Goal: Task Accomplishment & Management: Manage account settings

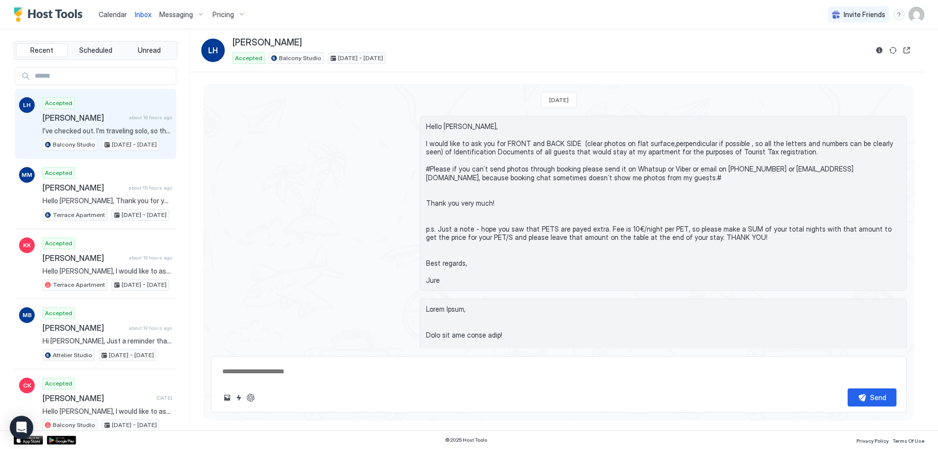
scroll to position [1511, 0]
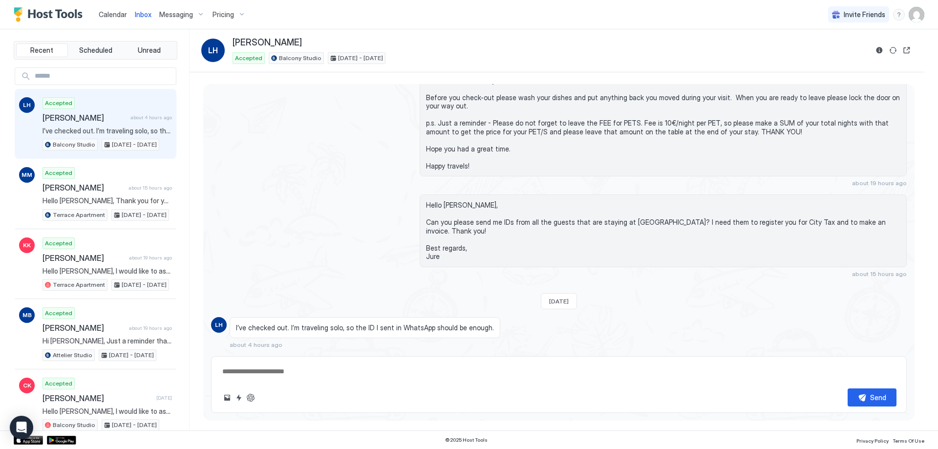
click at [118, 110] on div "Accepted Lowie Huyghe about 4 hours ago I’ve checked out. I’m traveling solo, s…" at bounding box center [106, 124] width 129 height 54
type textarea "*"
click at [263, 370] on textarea at bounding box center [558, 371] width 675 height 18
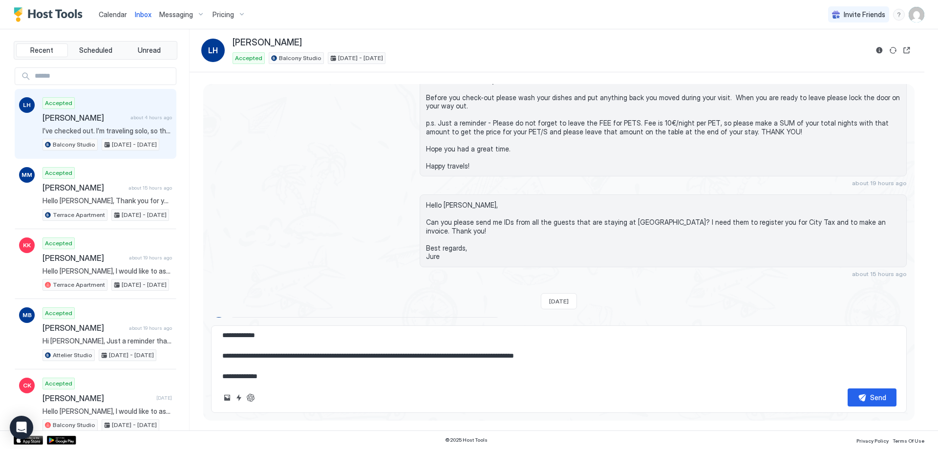
scroll to position [16, 0]
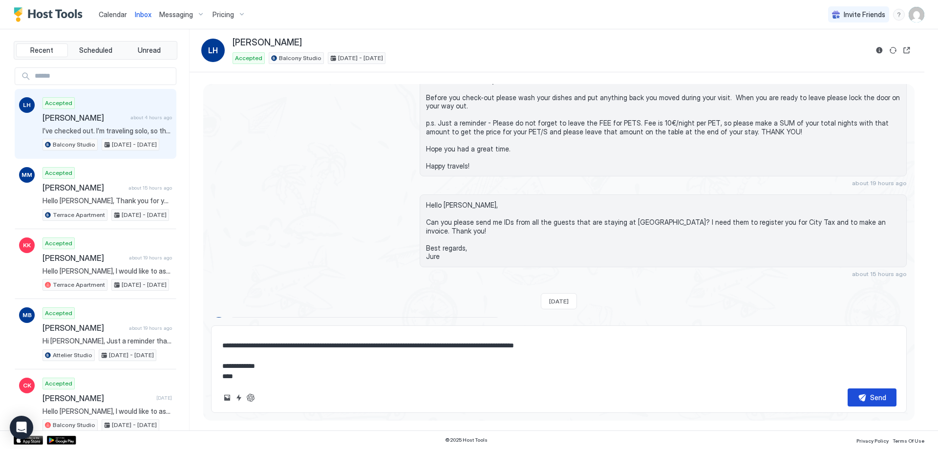
type textarea "**********"
click at [884, 399] on div "Send" at bounding box center [878, 397] width 16 height 10
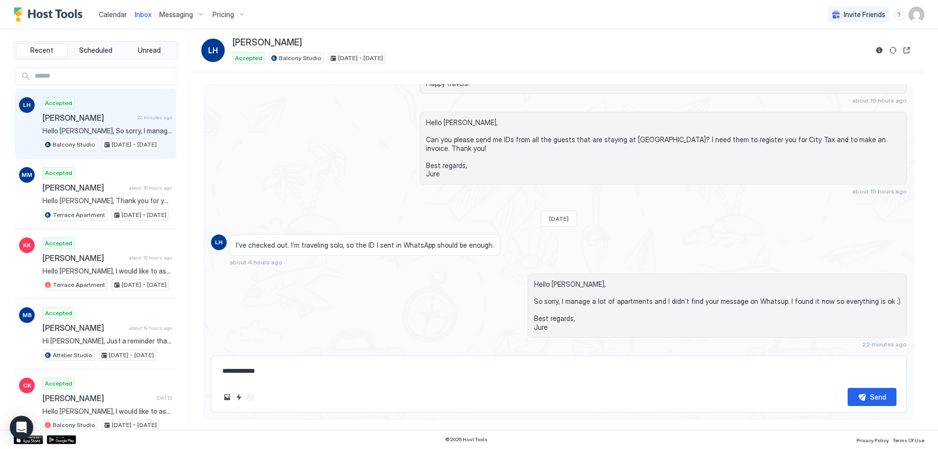
scroll to position [1593, 0]
click at [115, 19] on link "Calendar" at bounding box center [113, 14] width 28 height 10
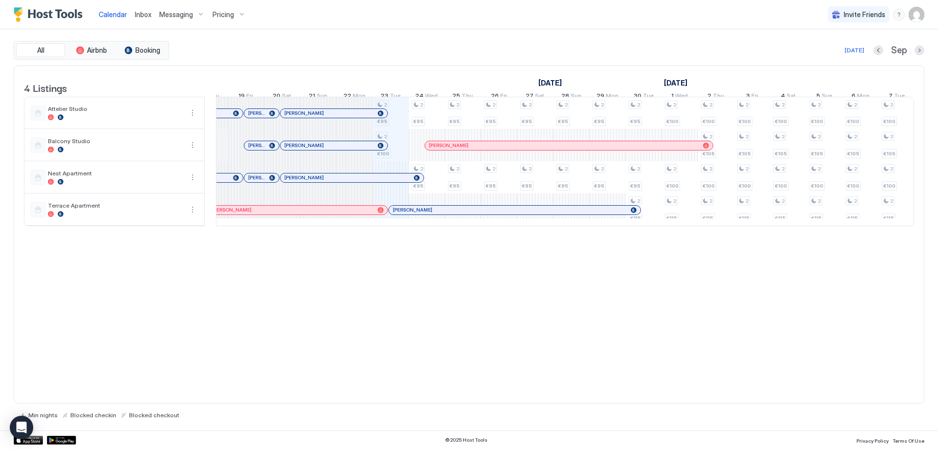
scroll to position [0, 425]
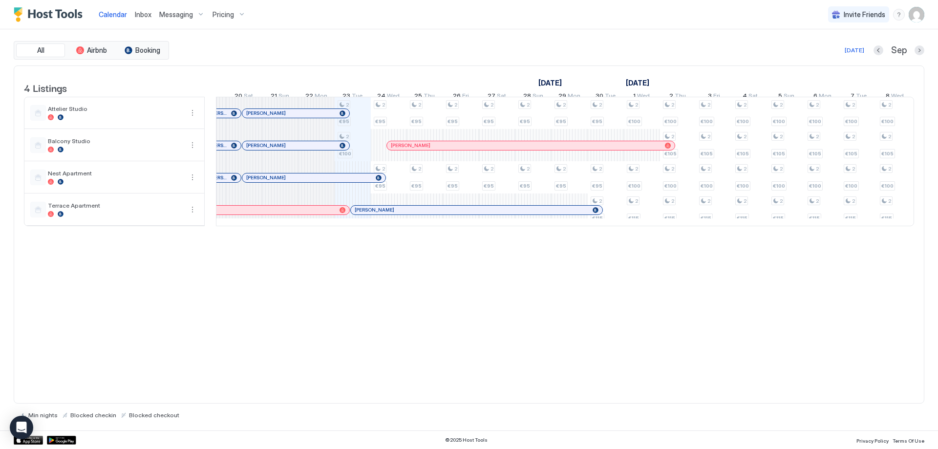
click at [210, 20] on div "Pricing" at bounding box center [229, 14] width 41 height 17
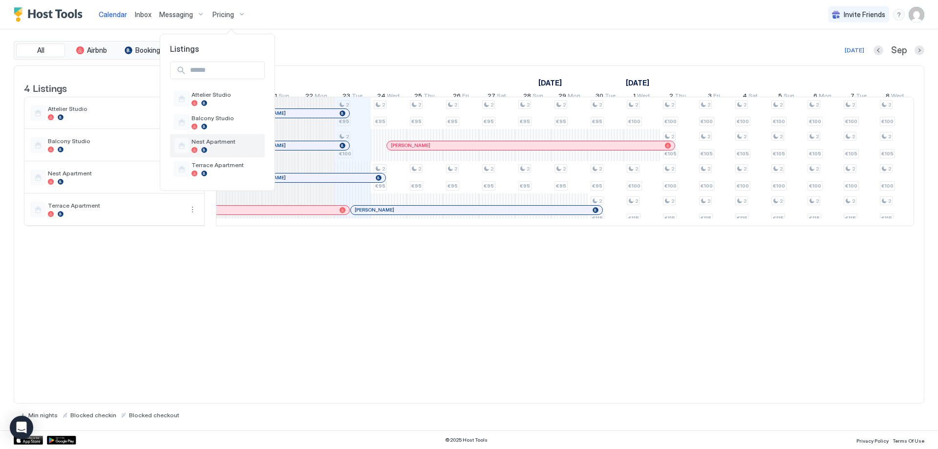
click at [220, 142] on span "Nest Apartment" at bounding box center [225, 141] width 69 height 7
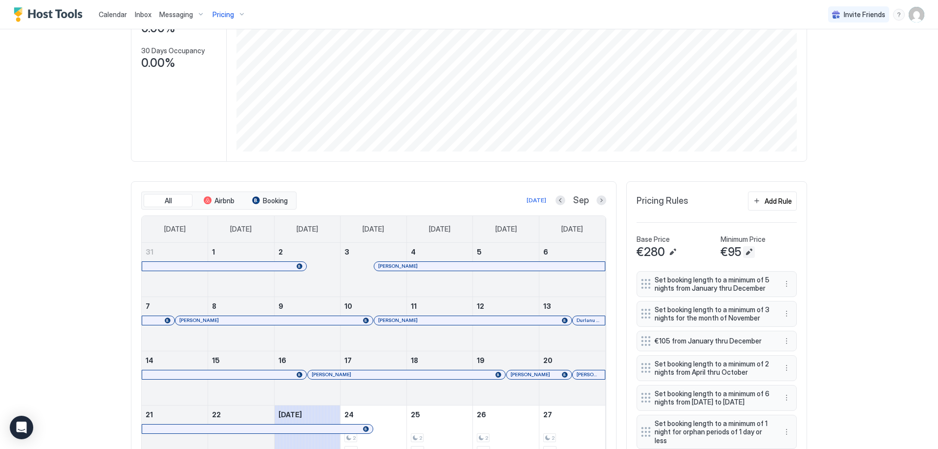
click at [467, 248] on button "Edit" at bounding box center [749, 252] width 12 height 12
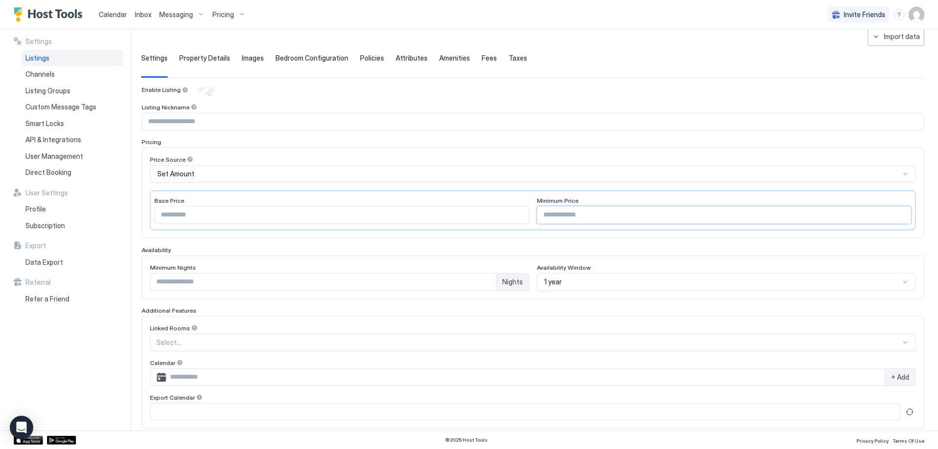
drag, startPoint x: 559, startPoint y: 216, endPoint x: 494, endPoint y: 206, distance: 65.8
click at [467, 212] on div "Base Price *** Minimum Price **" at bounding box center [532, 210] width 765 height 40
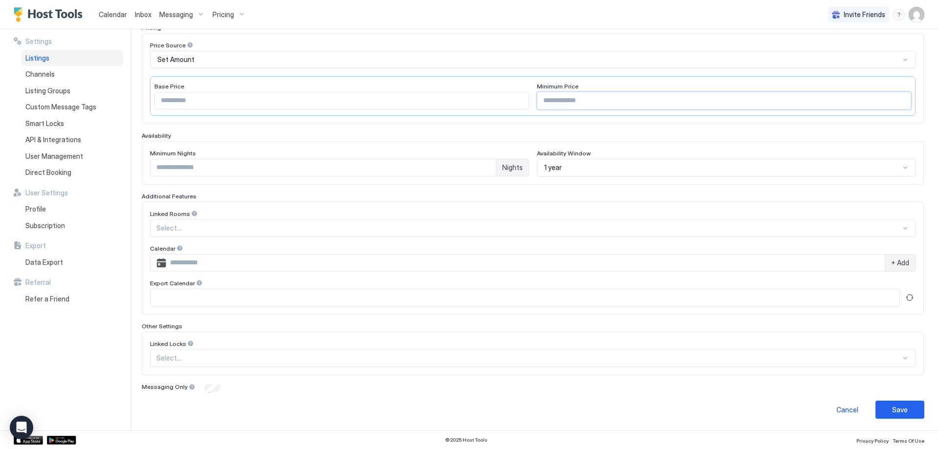
type input "**"
click at [467, 405] on div "Save" at bounding box center [900, 409] width 16 height 10
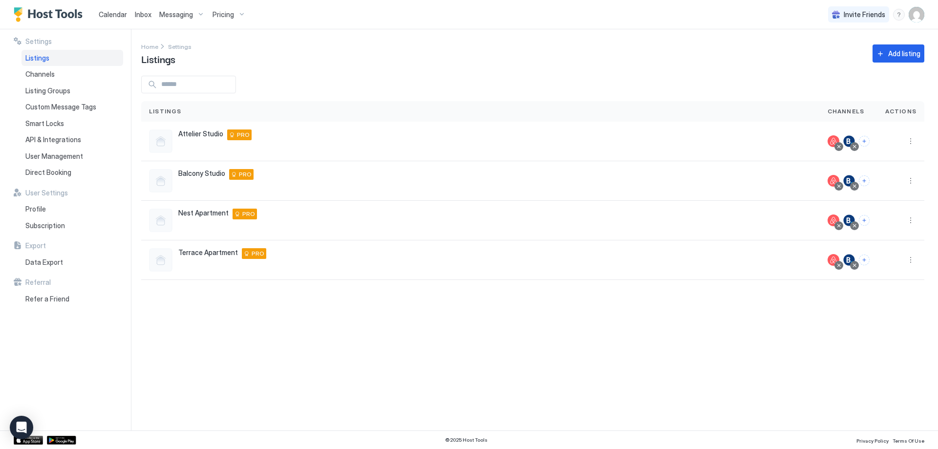
click at [218, 18] on span "Pricing" at bounding box center [222, 14] width 21 height 9
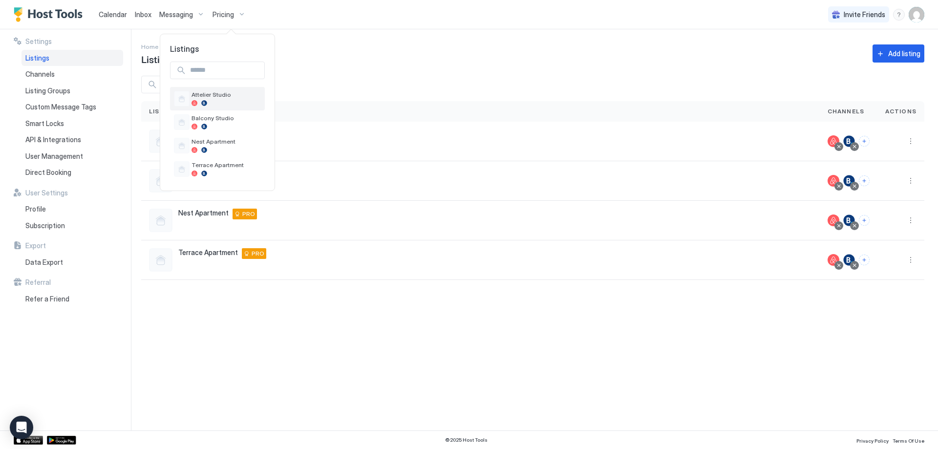
click at [227, 101] on div at bounding box center [225, 103] width 69 height 6
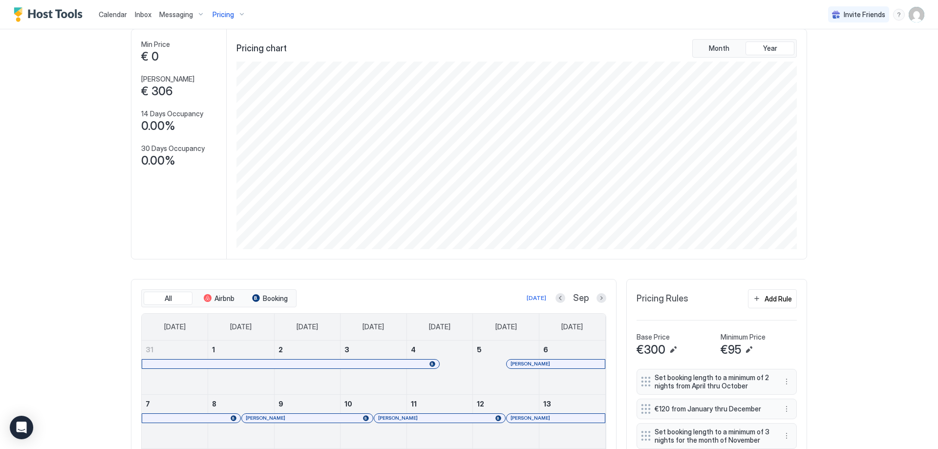
click at [467, 347] on button "Edit" at bounding box center [749, 350] width 12 height 12
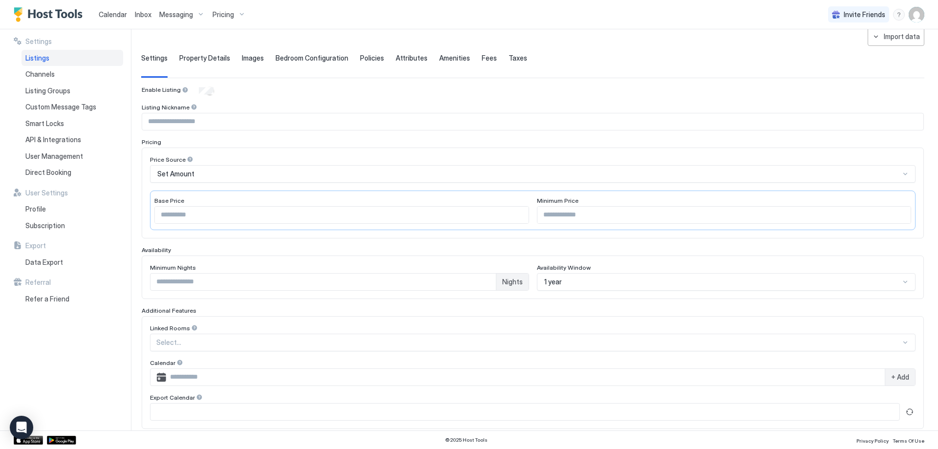
drag, startPoint x: 549, startPoint y: 217, endPoint x: 515, endPoint y: 217, distance: 34.7
click at [467, 220] on div "Base Price *** Minimum Price **" at bounding box center [532, 210] width 765 height 40
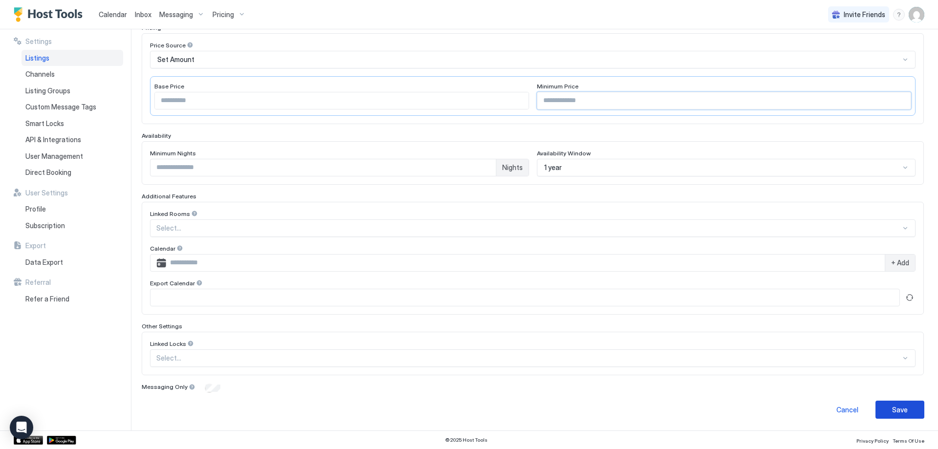
type input "**"
click at [467, 413] on div "Save" at bounding box center [900, 409] width 16 height 10
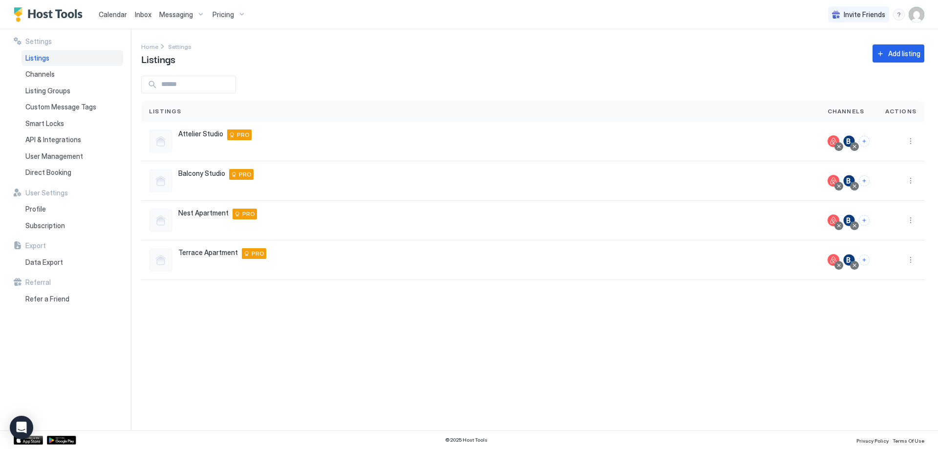
click at [229, 10] on span "Pricing" at bounding box center [222, 14] width 21 height 9
click at [248, 163] on span "Terrace Apartment" at bounding box center [225, 164] width 69 height 7
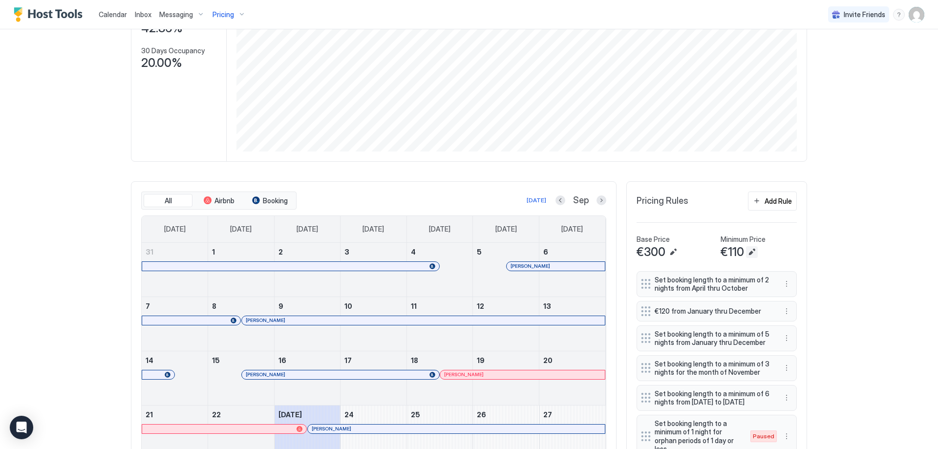
click at [467, 253] on button "Edit" at bounding box center [752, 252] width 12 height 12
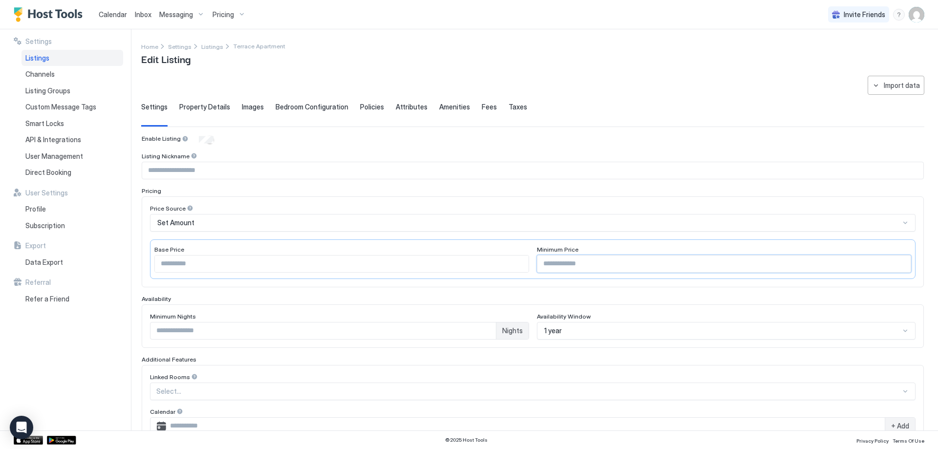
drag, startPoint x: 580, startPoint y: 261, endPoint x: 511, endPoint y: 258, distance: 68.9
click at [467, 258] on div "Base Price *** Minimum Price ***" at bounding box center [532, 259] width 765 height 40
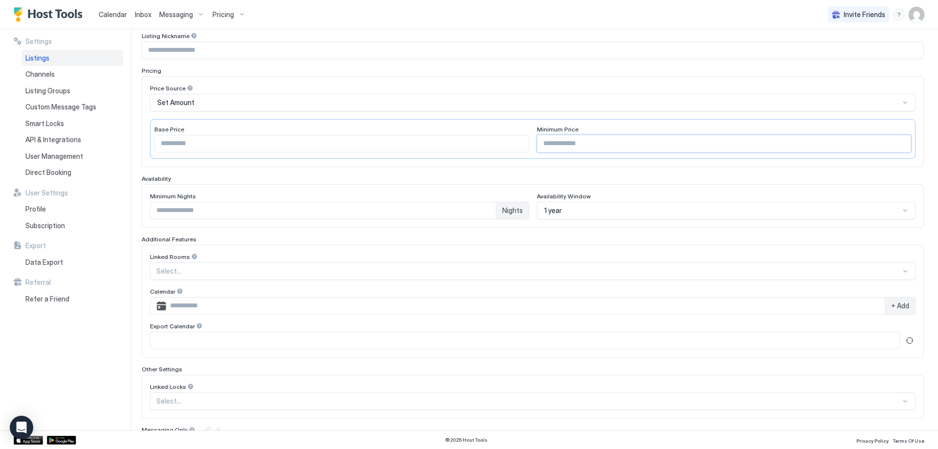
scroll to position [147, 0]
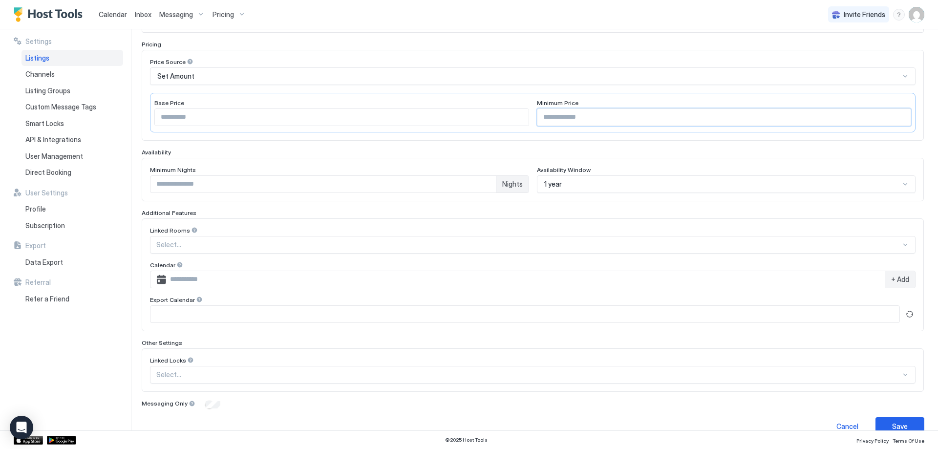
drag, startPoint x: 563, startPoint y: 114, endPoint x: 512, endPoint y: 117, distance: 50.9
click at [467, 117] on div "Base Price *** Minimum Price ***" at bounding box center [532, 113] width 765 height 40
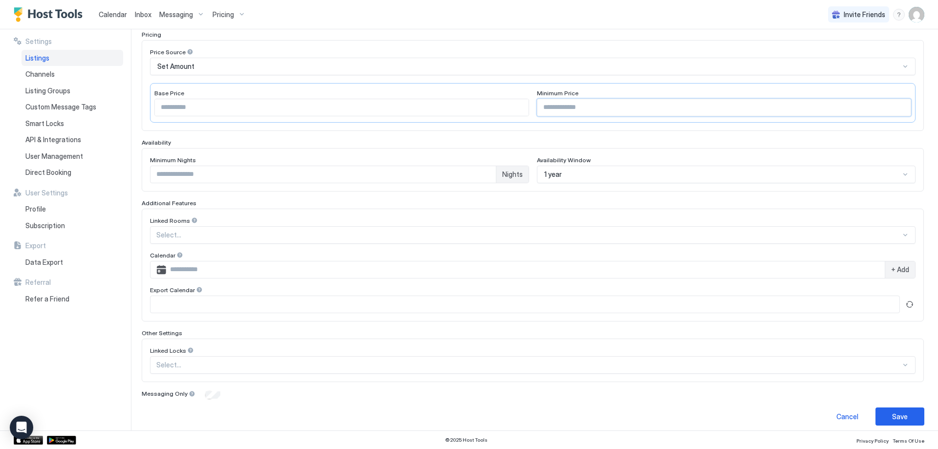
scroll to position [163, 0]
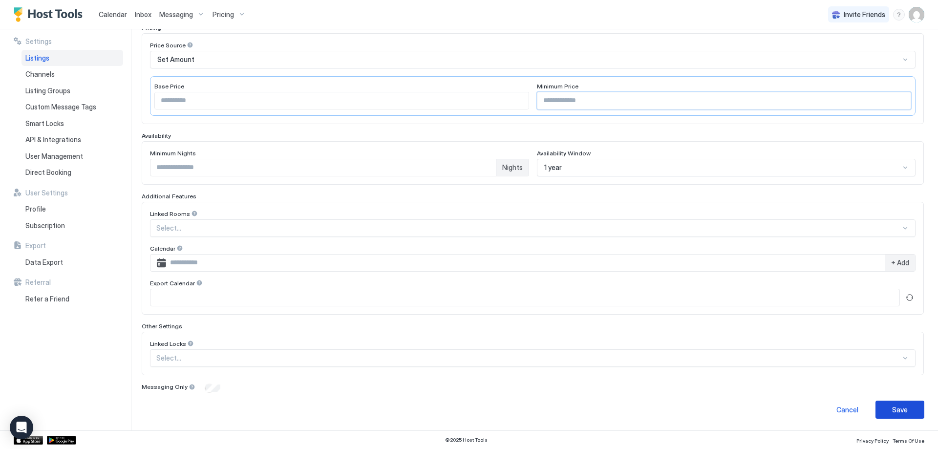
type input "***"
click at [467, 409] on button "Save" at bounding box center [899, 409] width 49 height 18
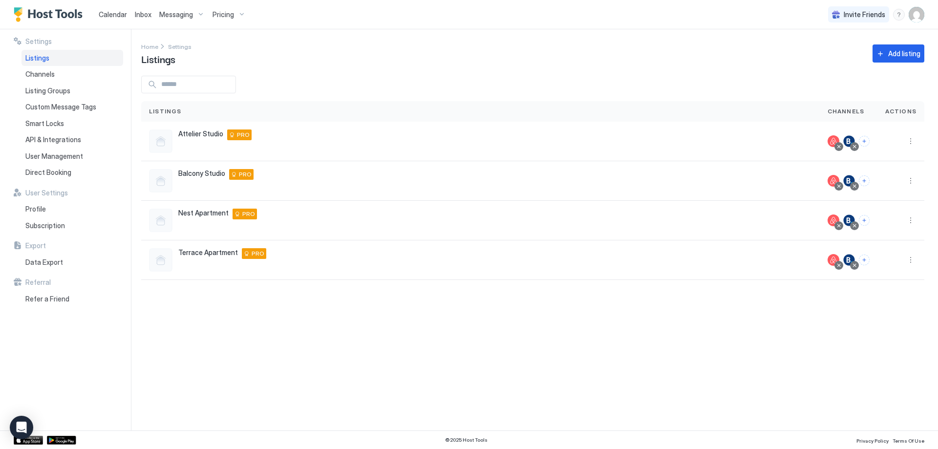
click at [228, 16] on span "Pricing" at bounding box center [222, 14] width 21 height 9
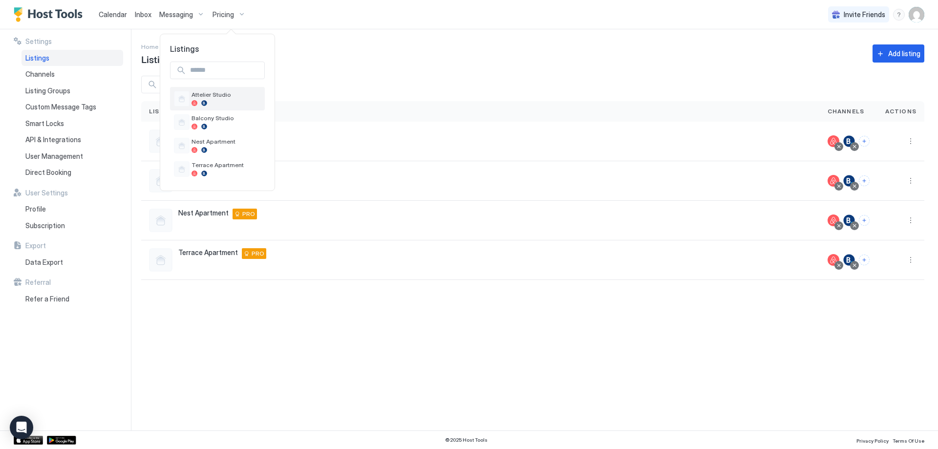
click at [224, 94] on span "Attelier Studio" at bounding box center [225, 94] width 69 height 7
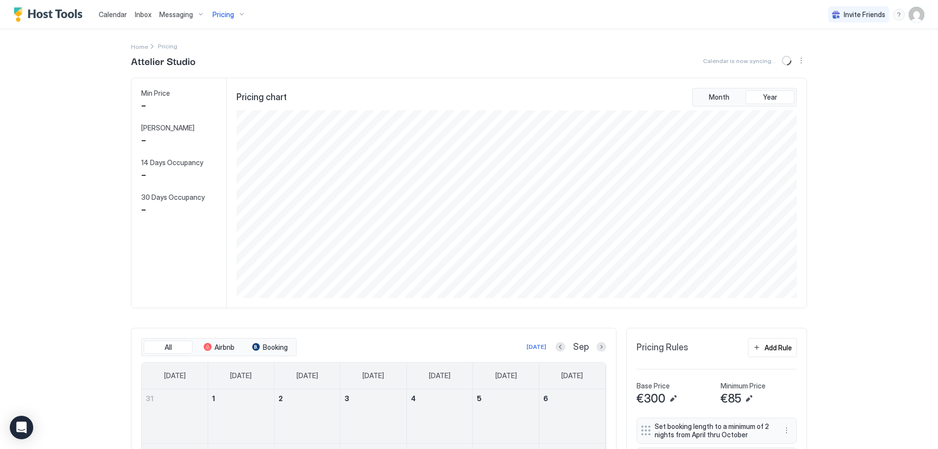
scroll to position [188, 562]
click at [216, 28] on button "Pricing" at bounding box center [229, 14] width 41 height 29
click at [223, 17] on span "Pricing" at bounding box center [222, 14] width 21 height 9
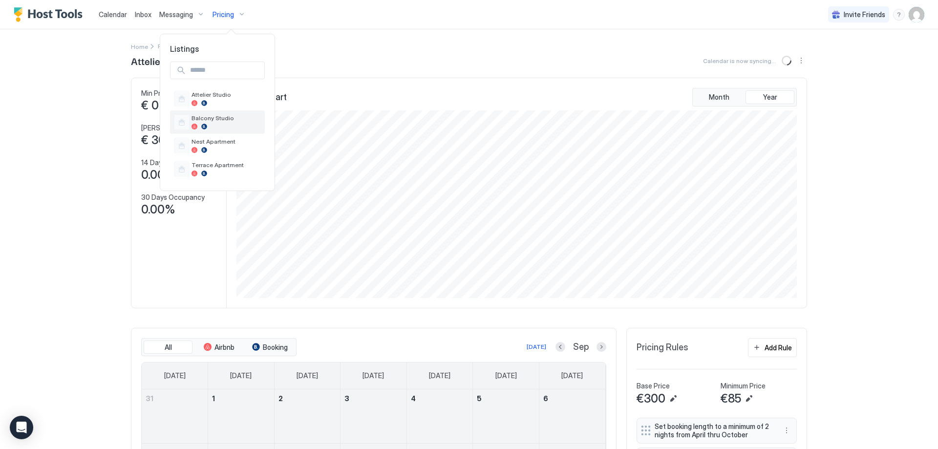
click at [226, 114] on span "Balcony Studio" at bounding box center [225, 117] width 69 height 7
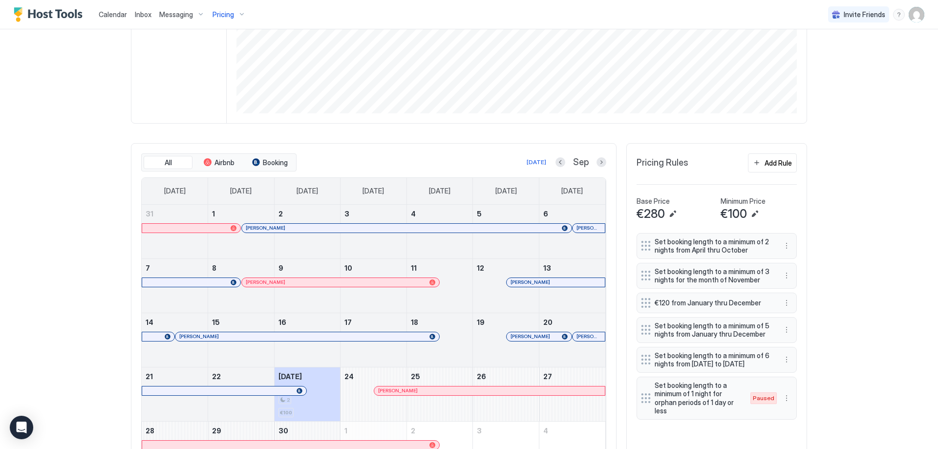
scroll to position [244, 0]
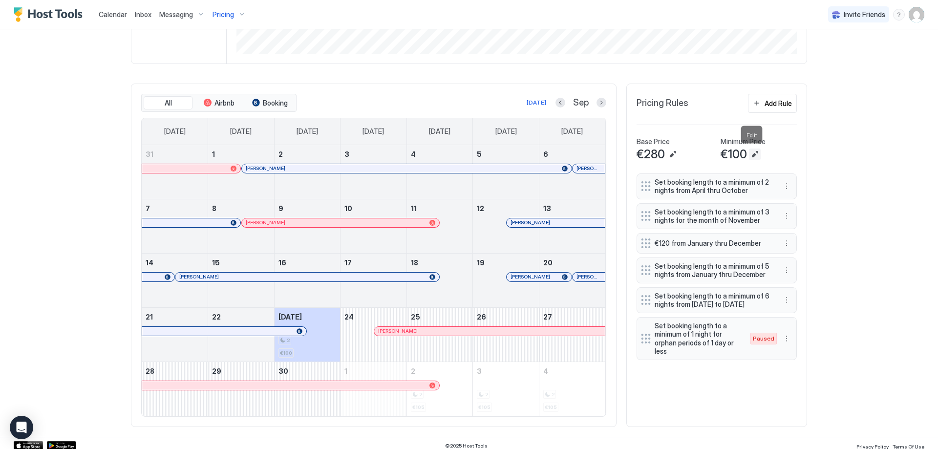
click at [467, 154] on button "Edit" at bounding box center [755, 154] width 12 height 12
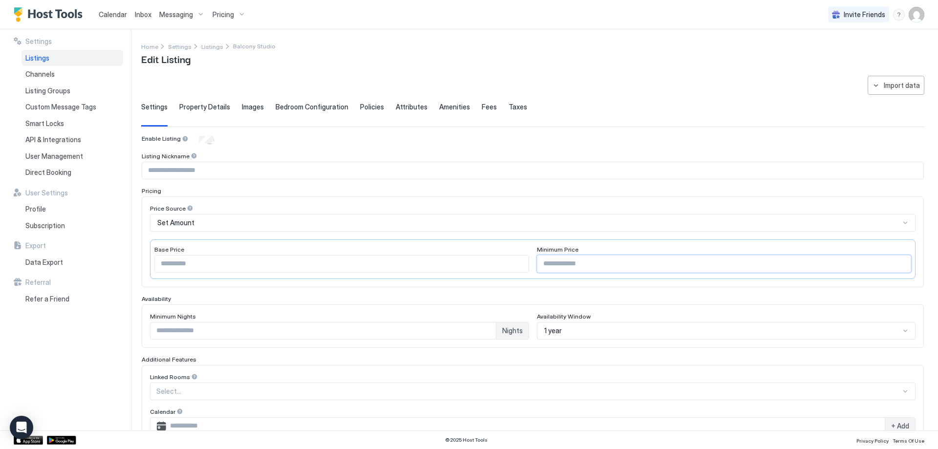
drag, startPoint x: 571, startPoint y: 264, endPoint x: 500, endPoint y: 258, distance: 71.5
click at [467, 258] on div "Base Price *** Minimum Price ***" at bounding box center [532, 259] width 765 height 40
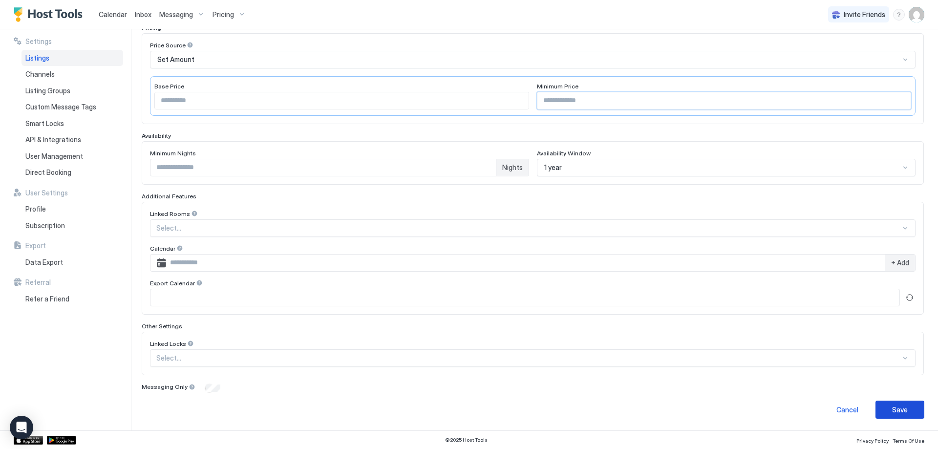
type input "**"
click at [467, 402] on button "Save" at bounding box center [899, 409] width 49 height 18
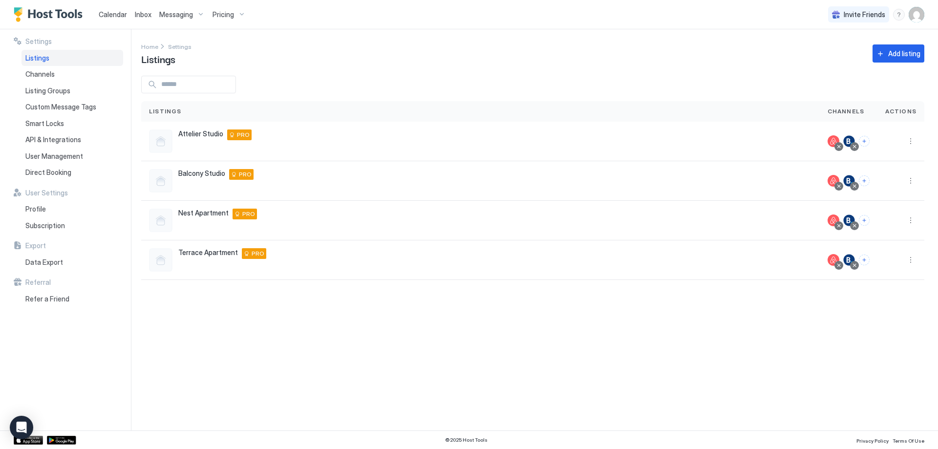
click at [219, 15] on span "Pricing" at bounding box center [222, 14] width 21 height 9
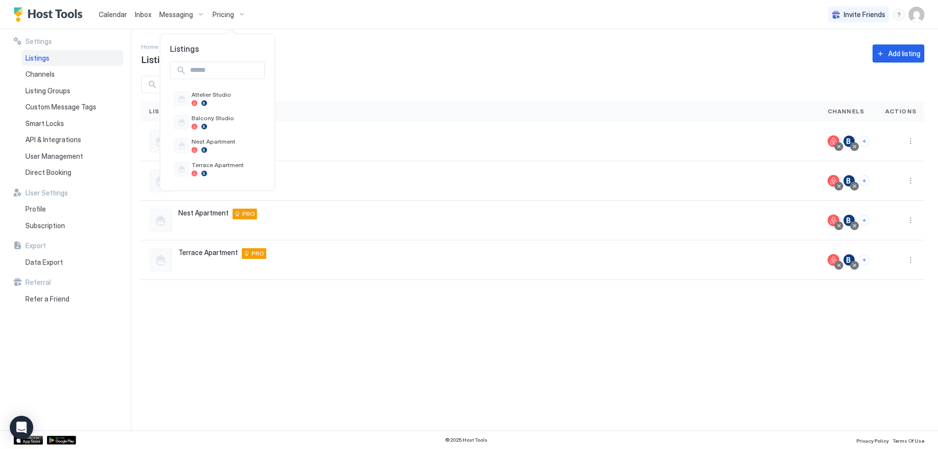
drag, startPoint x: 428, startPoint y: 26, endPoint x: 416, endPoint y: 33, distance: 14.0
click at [428, 26] on div at bounding box center [469, 224] width 938 height 449
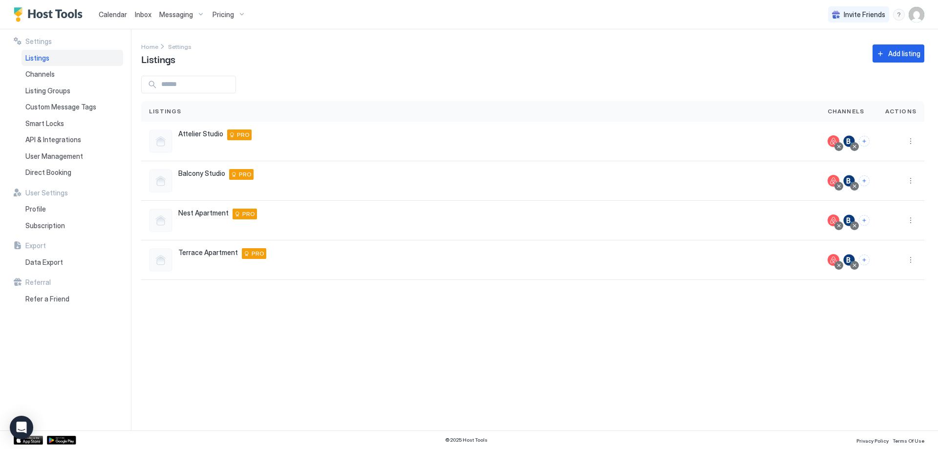
click at [146, 17] on span "Inbox" at bounding box center [143, 14] width 17 height 8
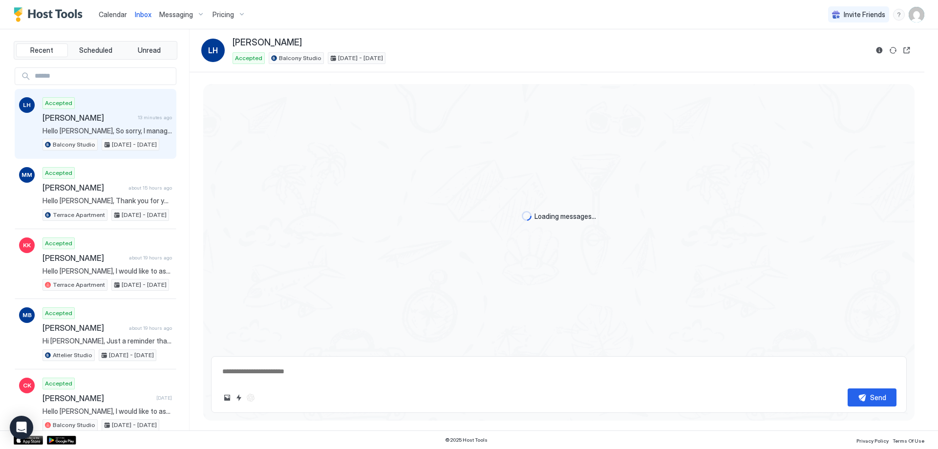
click at [180, 18] on span "Messaging" at bounding box center [176, 14] width 34 height 9
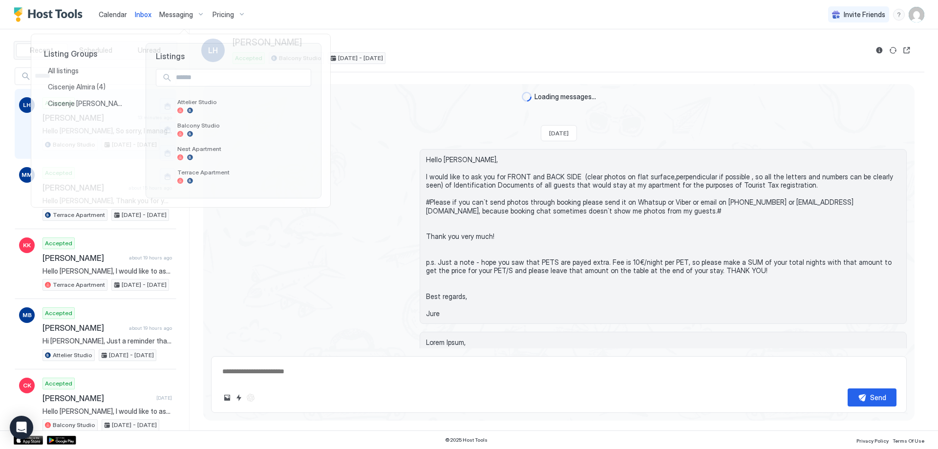
scroll to position [1626, 0]
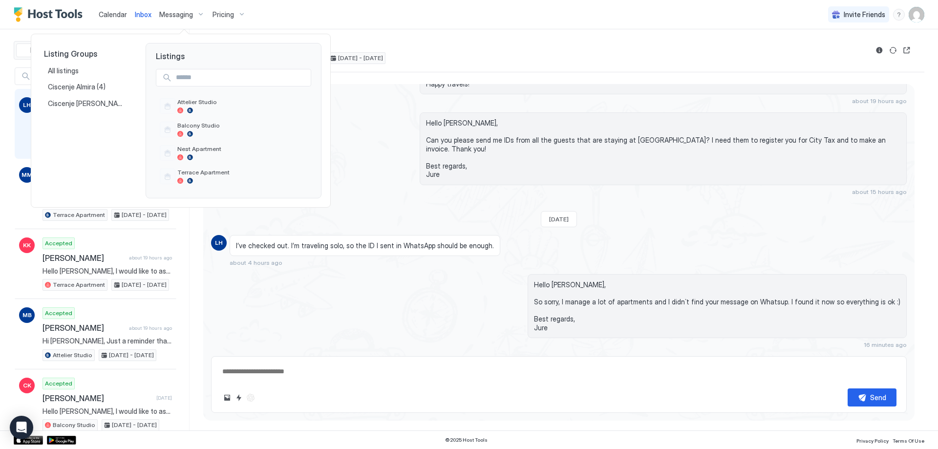
click at [369, 120] on div at bounding box center [469, 224] width 938 height 449
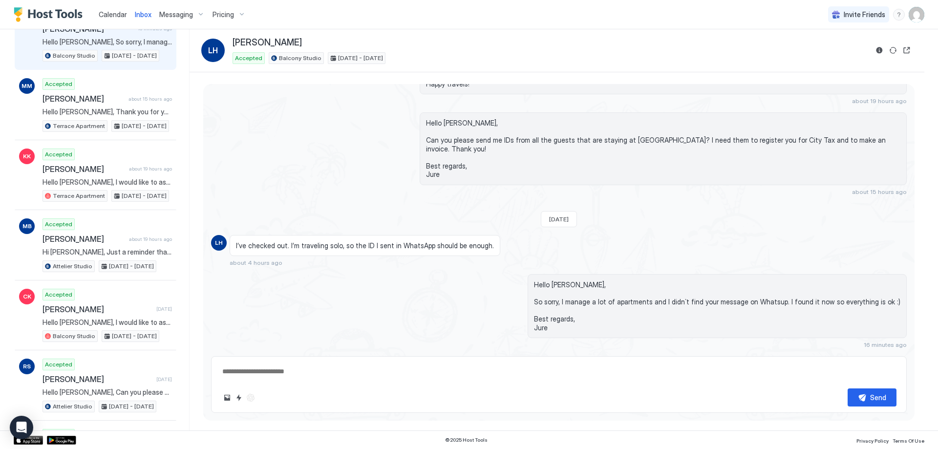
scroll to position [0, 0]
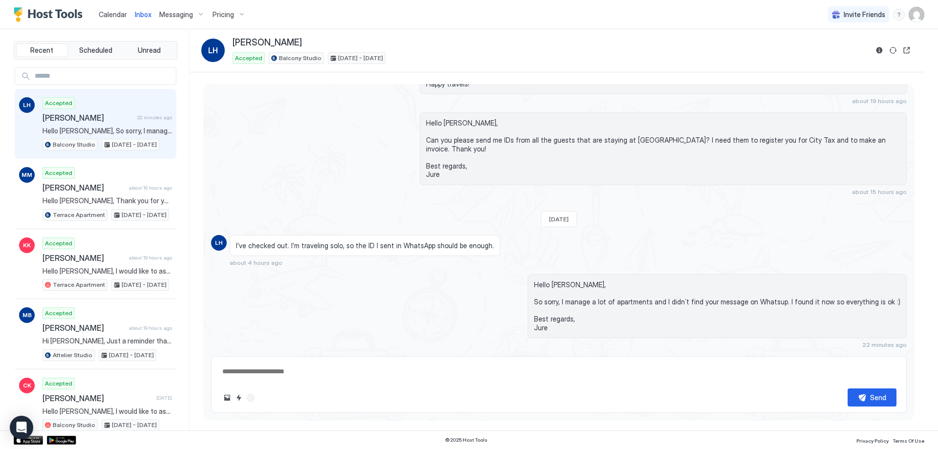
click at [227, 20] on div "Pricing" at bounding box center [229, 14] width 41 height 17
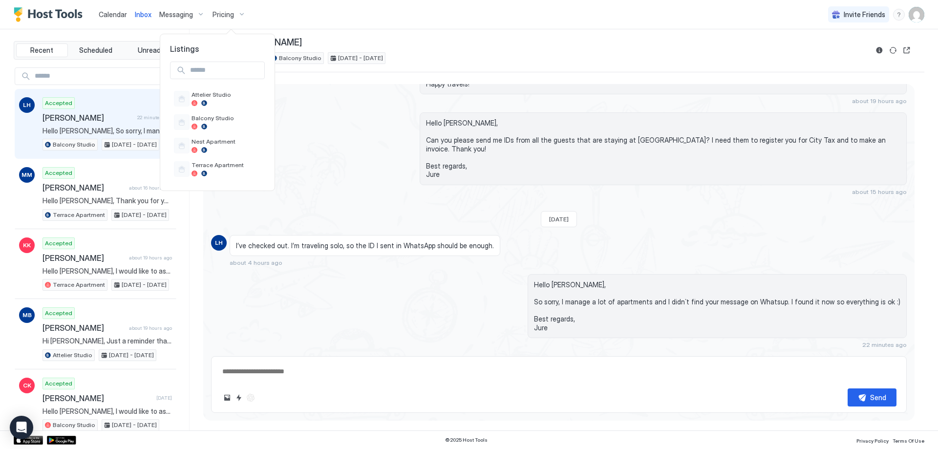
click at [227, 16] on div at bounding box center [469, 224] width 938 height 449
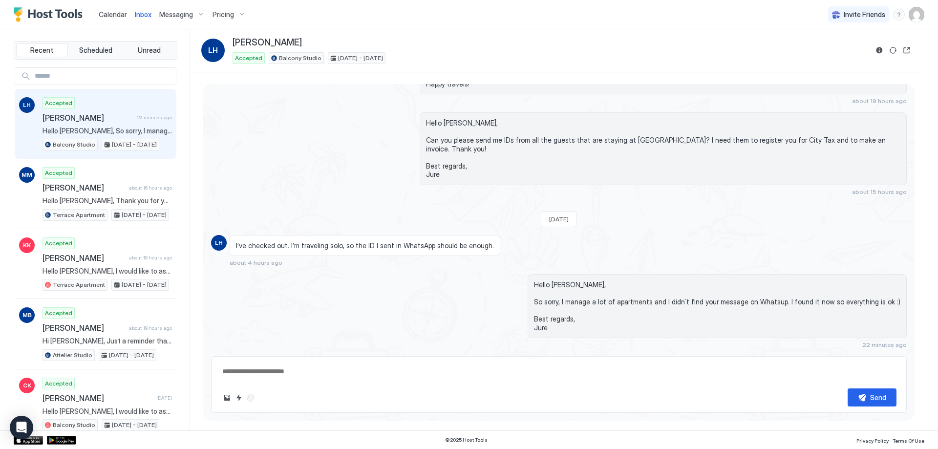
click at [227, 14] on span "Pricing" at bounding box center [222, 14] width 21 height 9
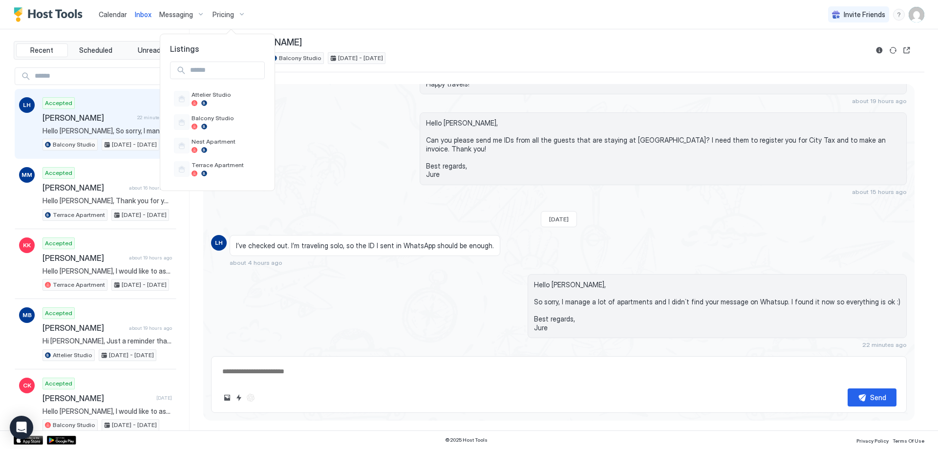
click at [227, 14] on div at bounding box center [469, 224] width 938 height 449
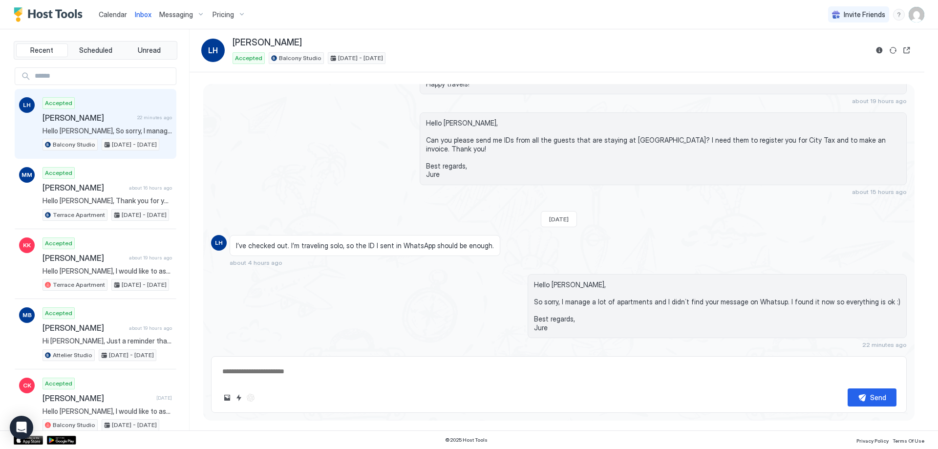
click at [232, 21] on div "Pricing" at bounding box center [229, 14] width 41 height 17
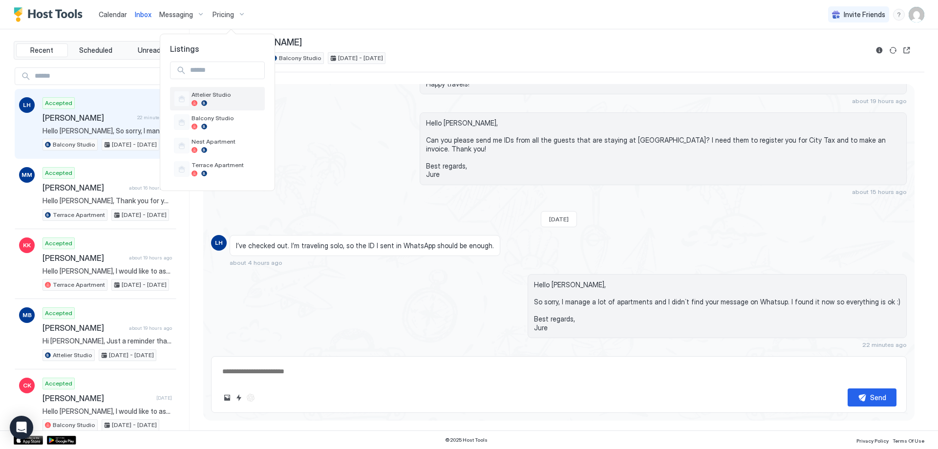
click at [232, 101] on div at bounding box center [225, 103] width 69 height 6
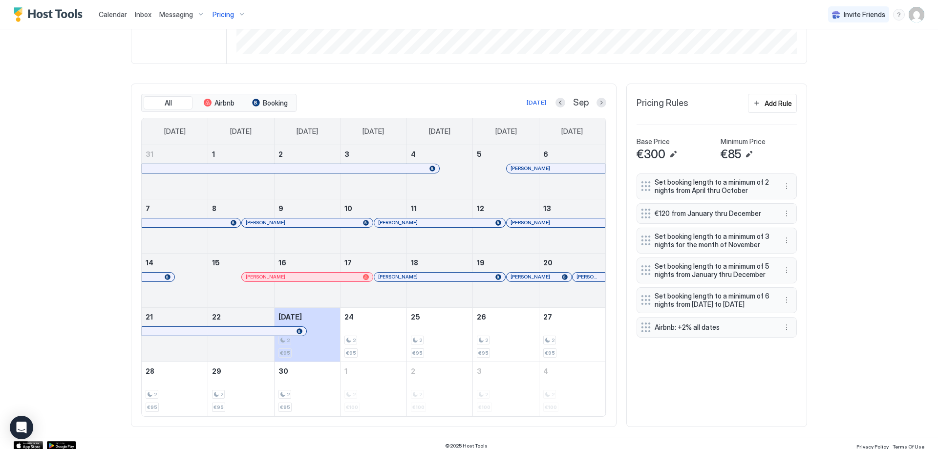
scroll to position [250, 0]
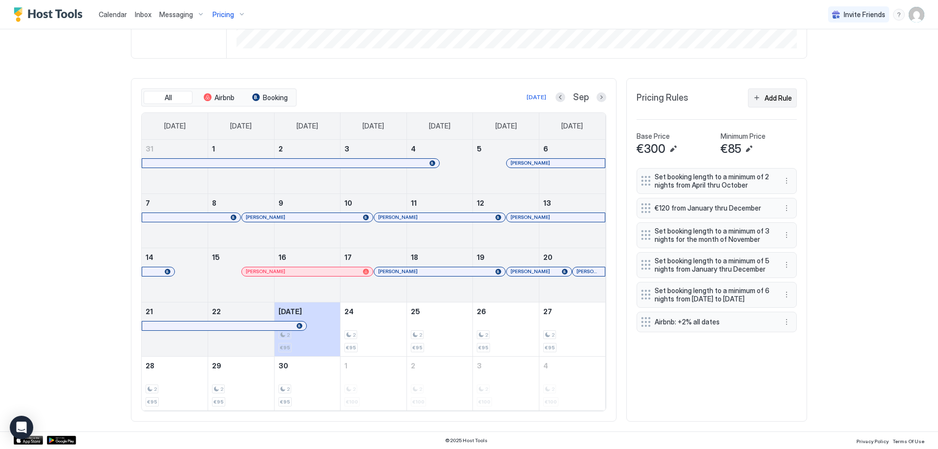
click at [467, 106] on button "Add Rule" at bounding box center [772, 97] width 49 height 19
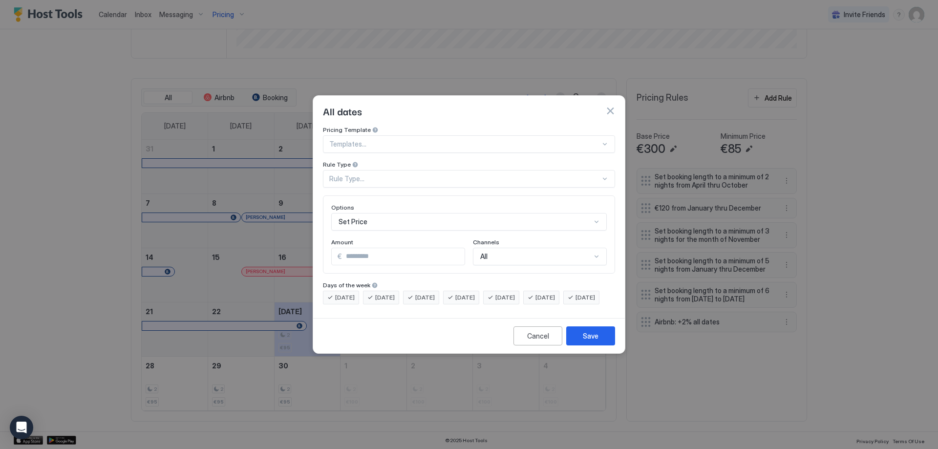
click at [398, 140] on div at bounding box center [464, 144] width 271 height 9
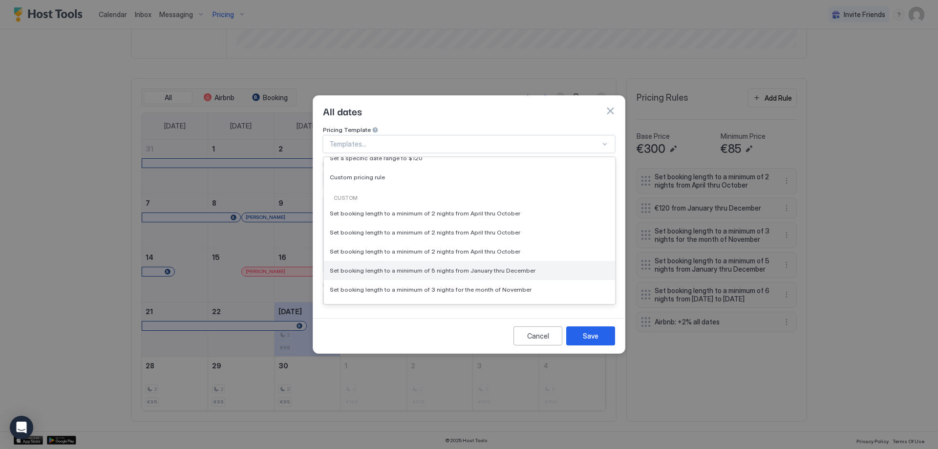
scroll to position [0, 0]
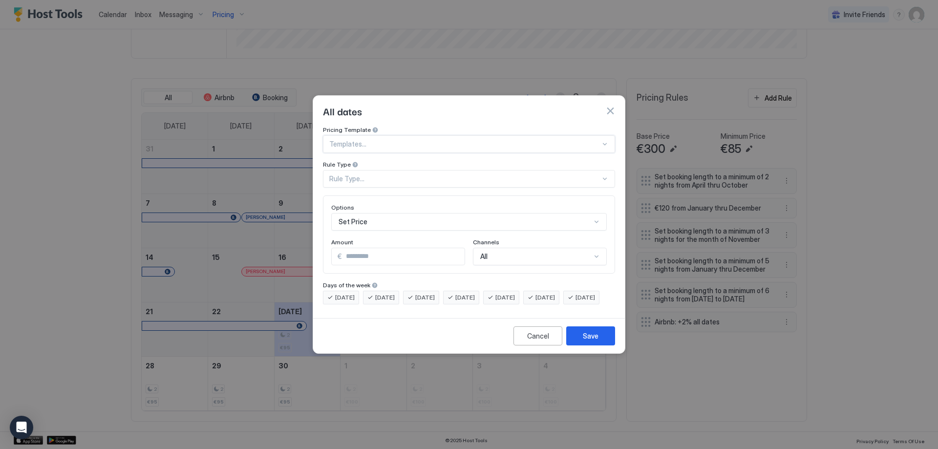
click at [394, 140] on div at bounding box center [464, 144] width 271 height 9
click at [408, 174] on div "Rule Type..." at bounding box center [464, 178] width 271 height 9
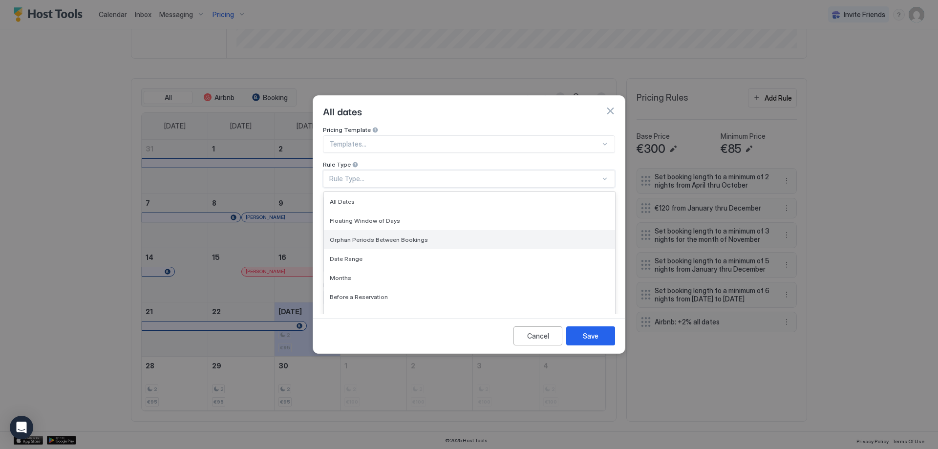
click at [423, 230] on div "Orphan Periods Between Bookings" at bounding box center [469, 239] width 291 height 19
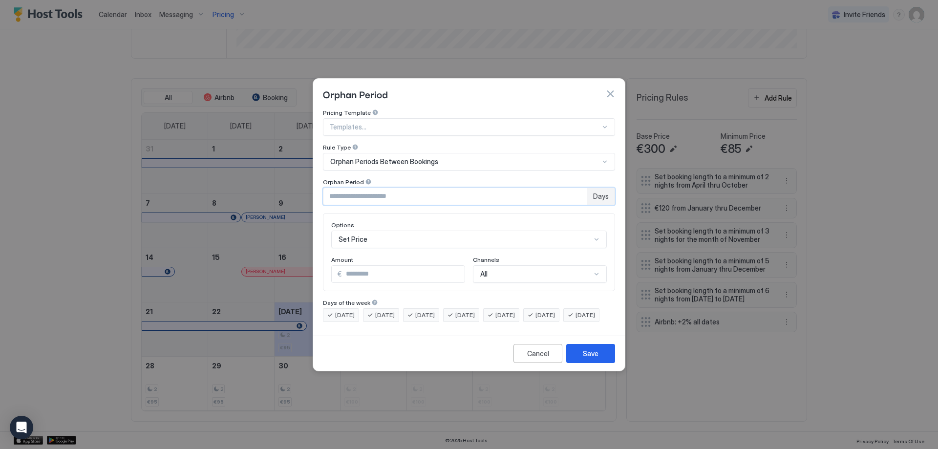
click at [426, 191] on input "*" at bounding box center [454, 196] width 263 height 17
drag, startPoint x: 367, startPoint y: 189, endPoint x: 327, endPoint y: 188, distance: 40.5
click at [328, 189] on input "*" at bounding box center [454, 196] width 263 height 17
type input "*"
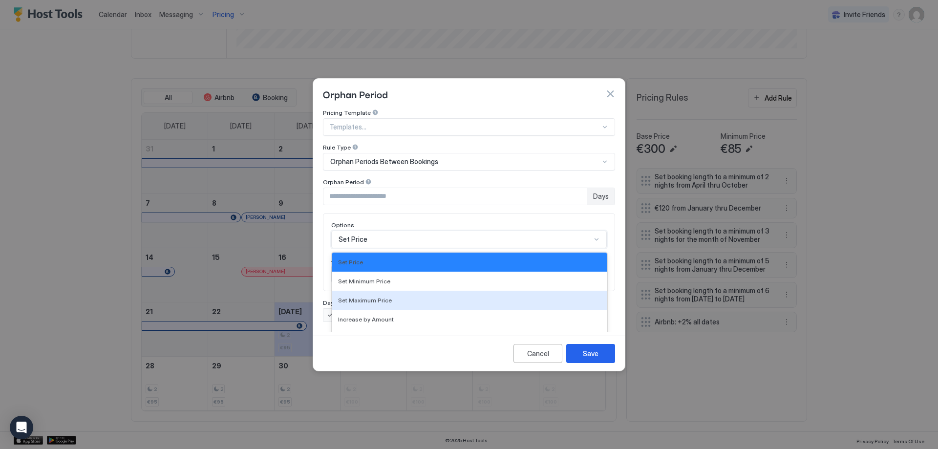
scroll to position [50, 0]
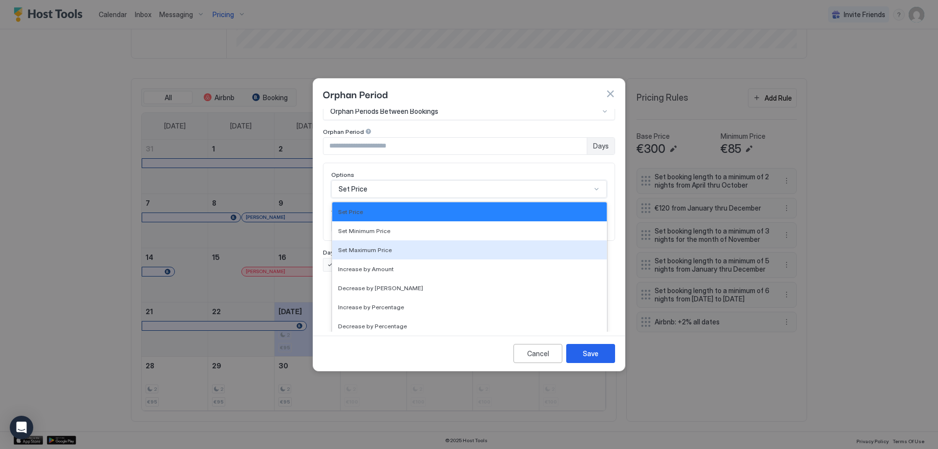
click at [467, 198] on div "17 results available. Use Up and Down to choose options, press Enter to select …" at bounding box center [468, 189] width 275 height 18
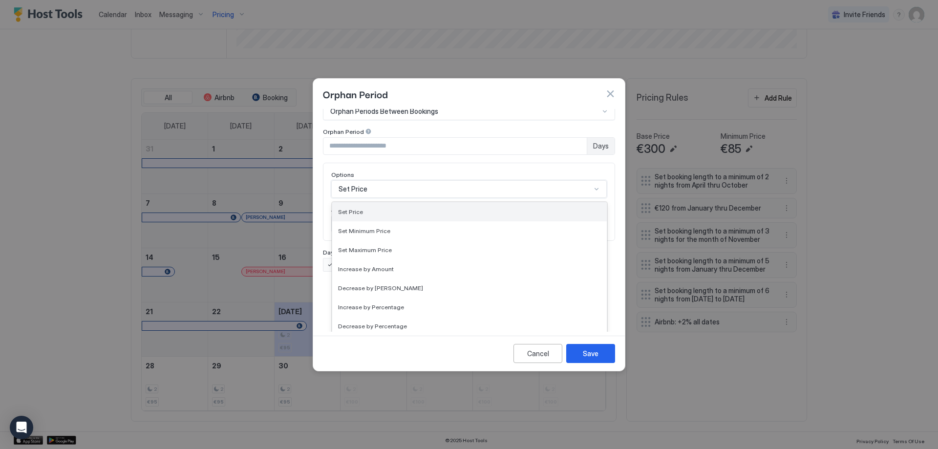
click at [467, 208] on div "Set Price" at bounding box center [469, 211] width 263 height 7
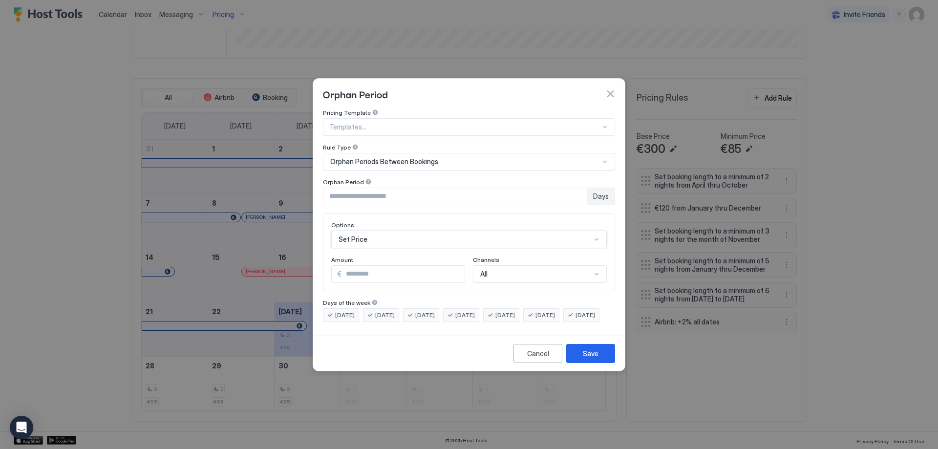
click at [467, 231] on div "option Set Price, selected. Set Price" at bounding box center [468, 240] width 275 height 18
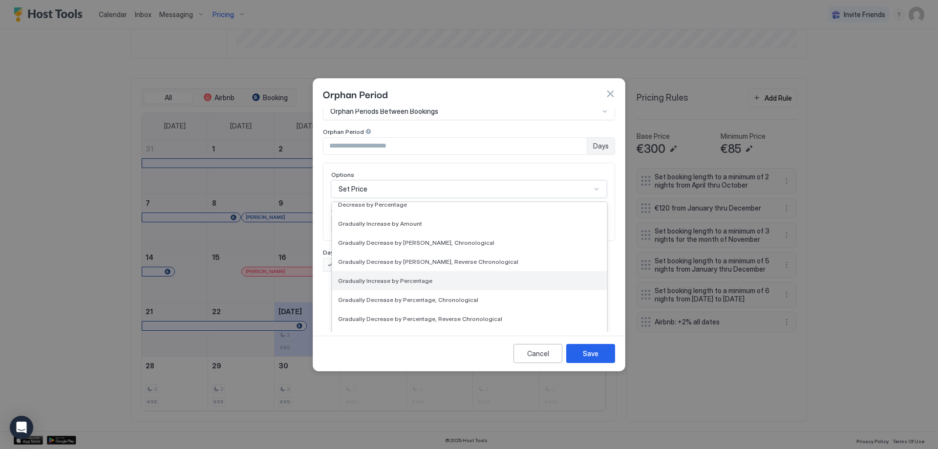
scroll to position [177, 0]
click at [467, 278] on div "Set Minimum Nights" at bounding box center [469, 281] width 263 height 7
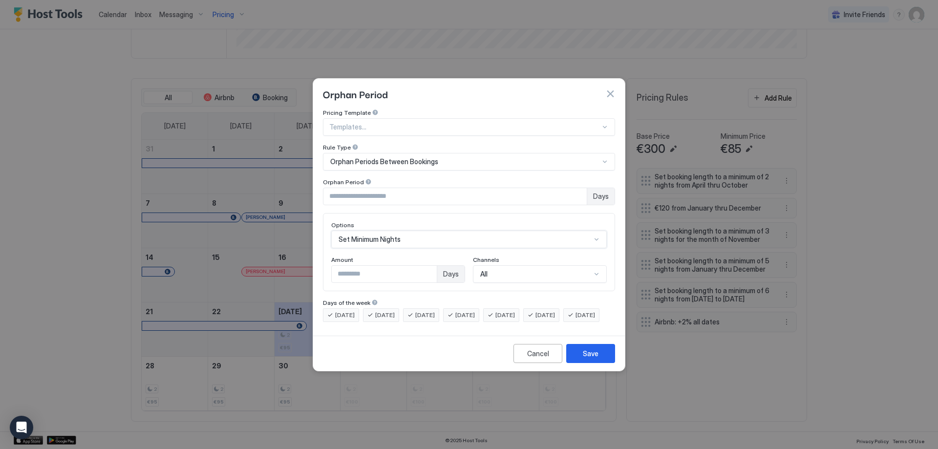
scroll to position [0, 0]
drag, startPoint x: 392, startPoint y: 268, endPoint x: 377, endPoint y: 266, distance: 14.9
click at [377, 266] on input "*" at bounding box center [384, 274] width 105 height 17
click at [335, 266] on input "*" at bounding box center [384, 274] width 105 height 17
type input "*"
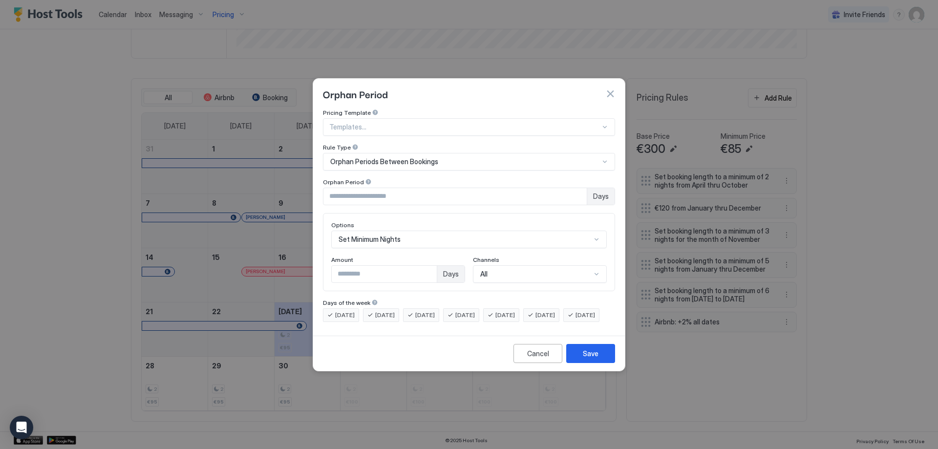
click at [467, 256] on div "Channels" at bounding box center [540, 260] width 134 height 9
click at [467, 358] on div "Save" at bounding box center [591, 353] width 16 height 10
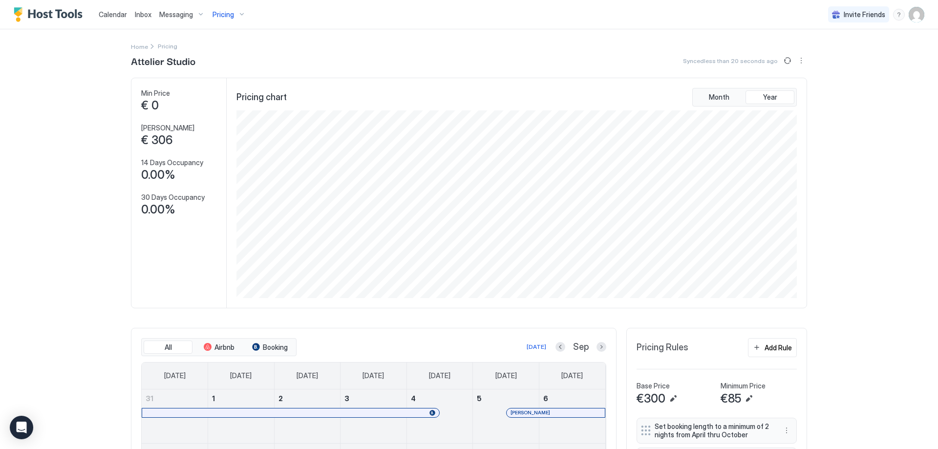
click at [223, 16] on span "Pricing" at bounding box center [222, 14] width 21 height 9
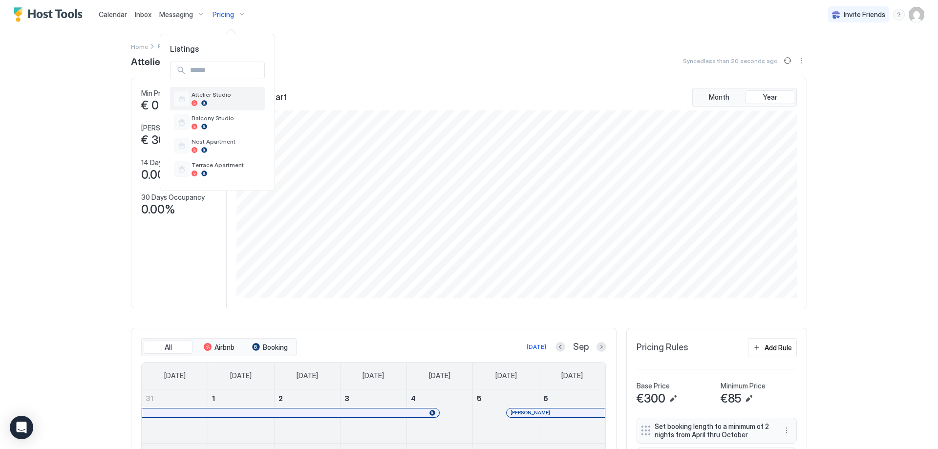
click at [214, 99] on div "Attelier Studio" at bounding box center [225, 98] width 69 height 15
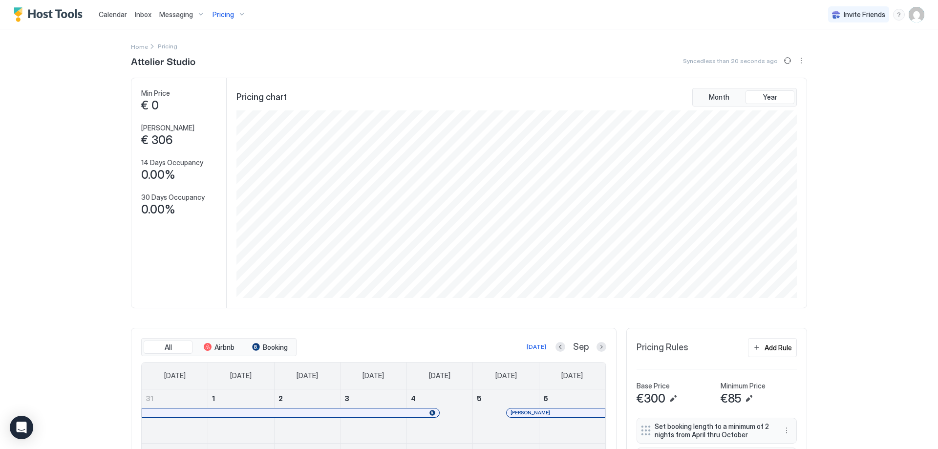
click at [209, 13] on div "Pricing" at bounding box center [229, 14] width 41 height 17
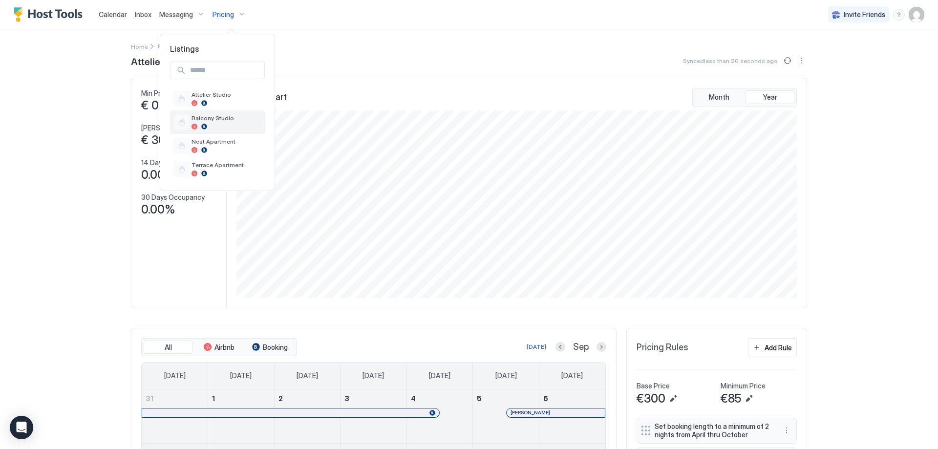
click at [223, 119] on span "Balcony Studio" at bounding box center [225, 117] width 69 height 7
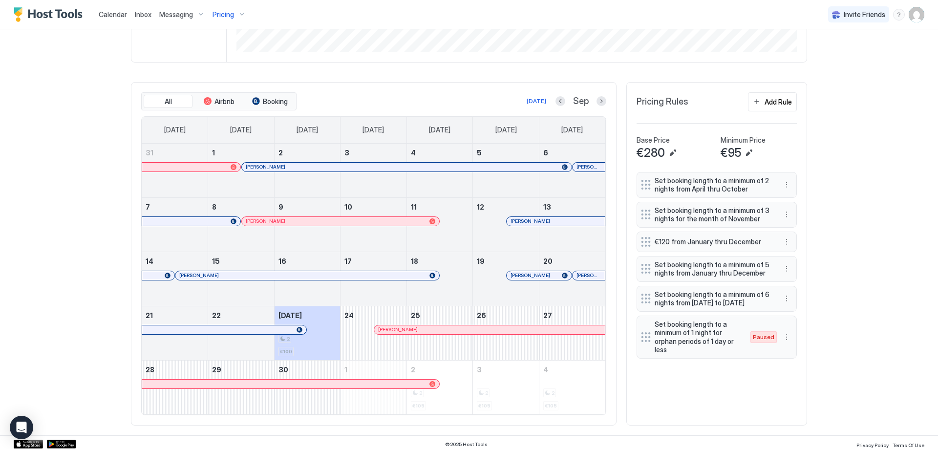
scroll to position [250, 0]
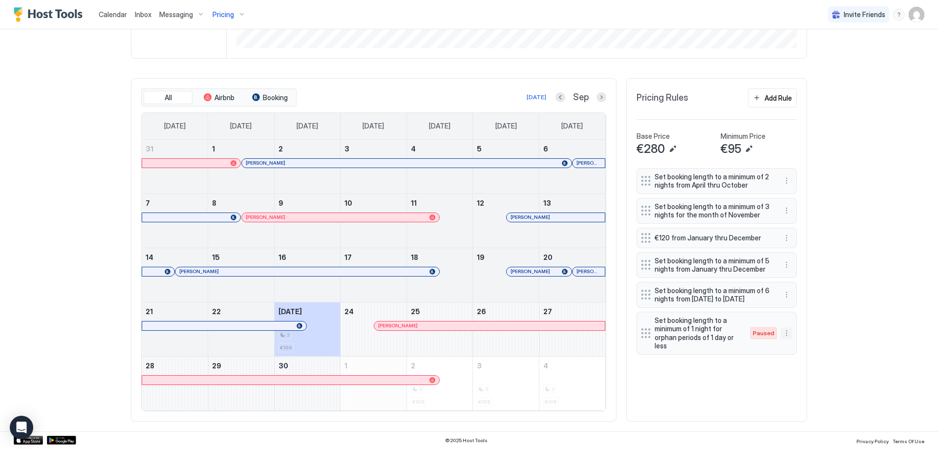
click at [467, 339] on button "More options" at bounding box center [786, 333] width 12 height 12
click at [467, 368] on span "Enable" at bounding box center [801, 370] width 19 height 7
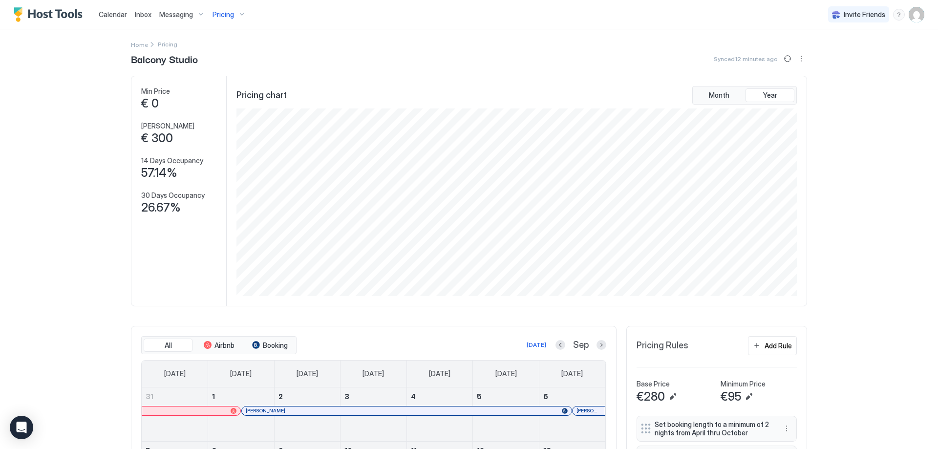
scroll to position [0, 0]
click at [220, 14] on span "Pricing" at bounding box center [222, 14] width 21 height 9
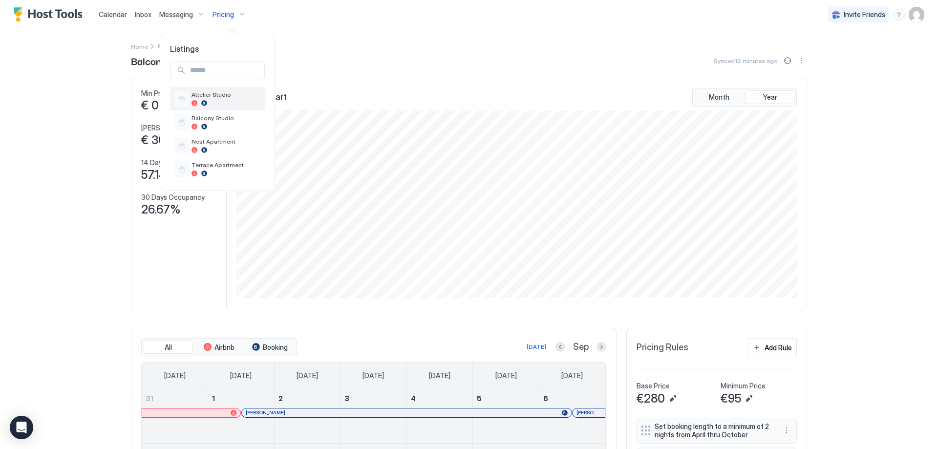
click at [207, 104] on div at bounding box center [225, 103] width 69 height 6
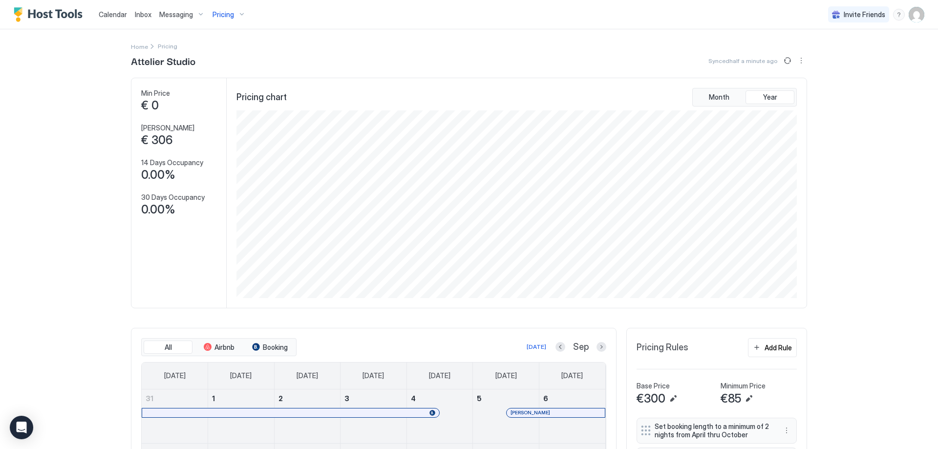
click at [231, 17] on span "Pricing" at bounding box center [222, 14] width 21 height 9
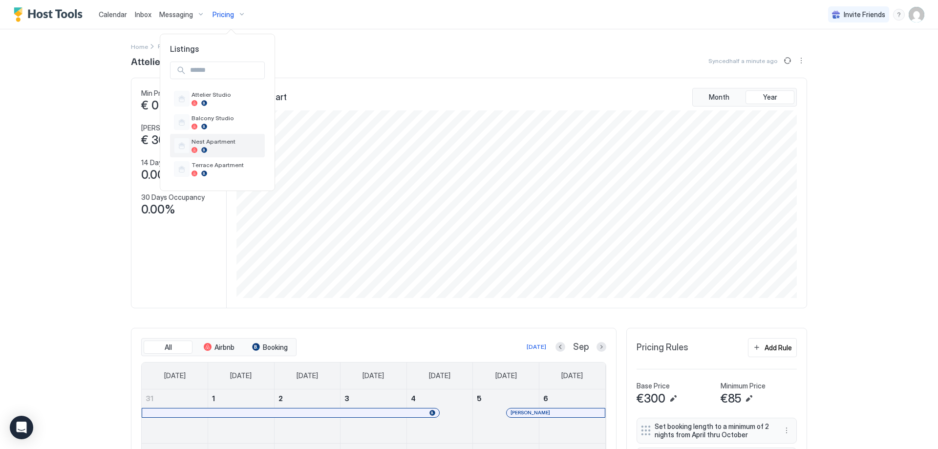
click at [223, 144] on span "Nest Apartment" at bounding box center [225, 141] width 69 height 7
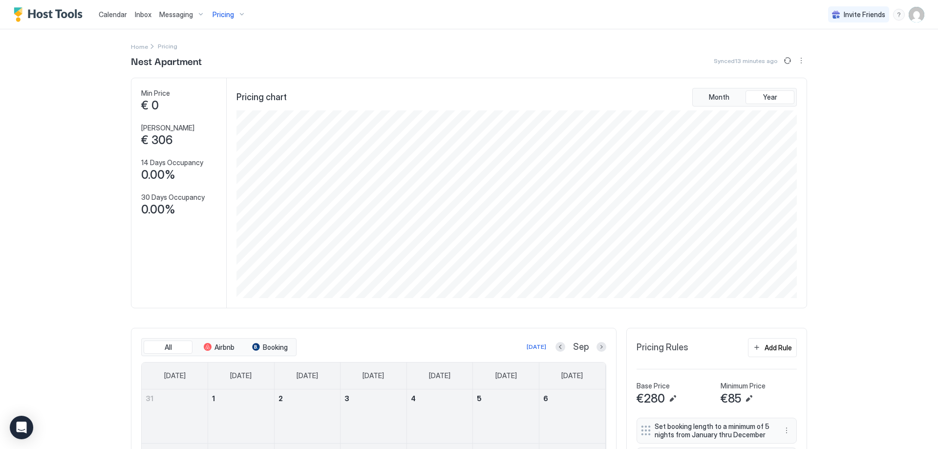
scroll to position [250, 0]
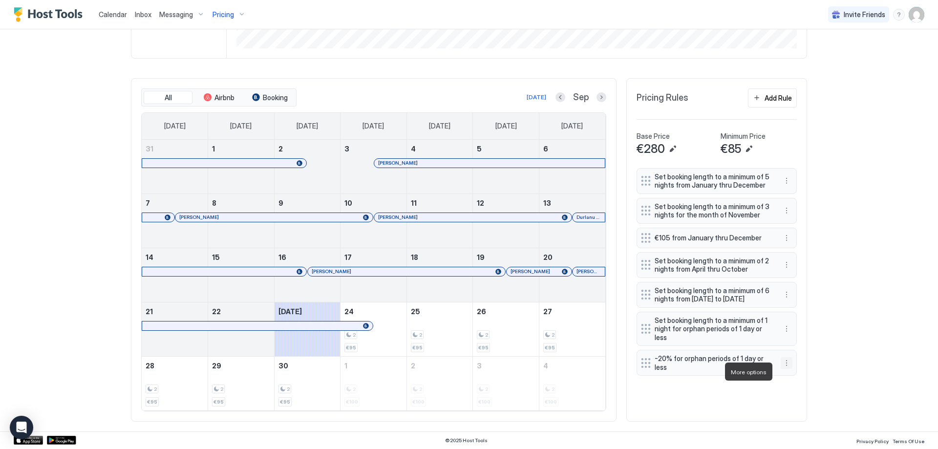
click at [467, 369] on button "More options" at bounding box center [786, 363] width 12 height 12
click at [467, 399] on span "Pause" at bounding box center [801, 400] width 18 height 7
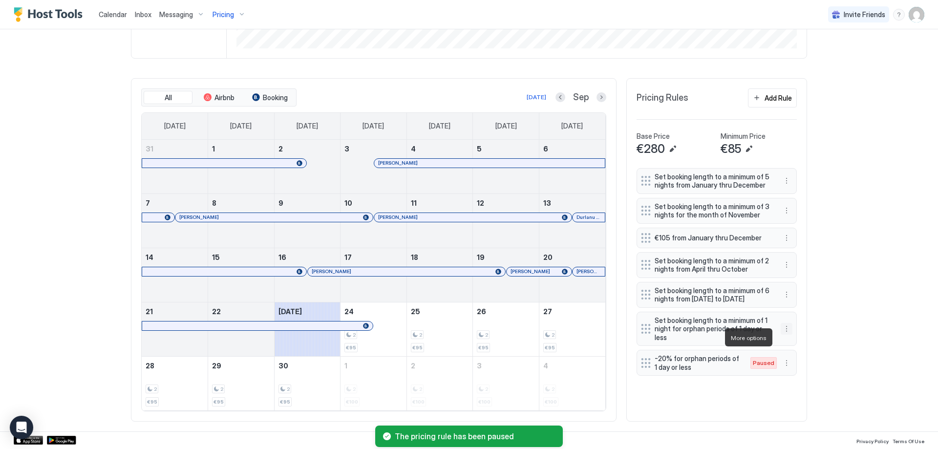
click at [467, 335] on button "More options" at bounding box center [786, 329] width 12 height 12
click at [467, 349] on span "Edit" at bounding box center [797, 350] width 11 height 7
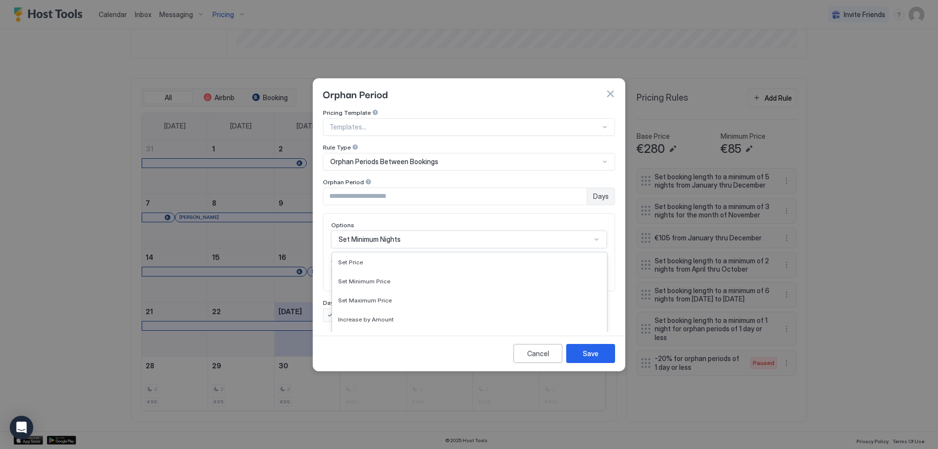
scroll to position [50, 0]
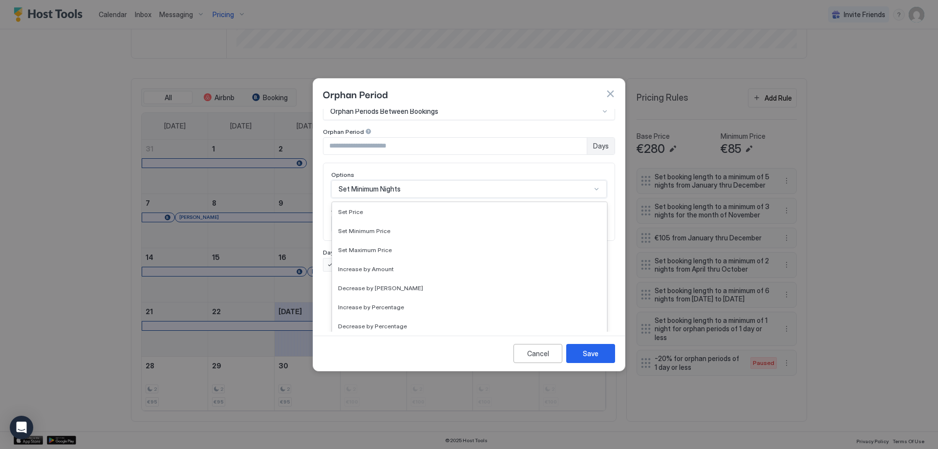
click at [443, 198] on div "17 results available. Use Up and Down to choose options, press Enter to select …" at bounding box center [468, 189] width 275 height 18
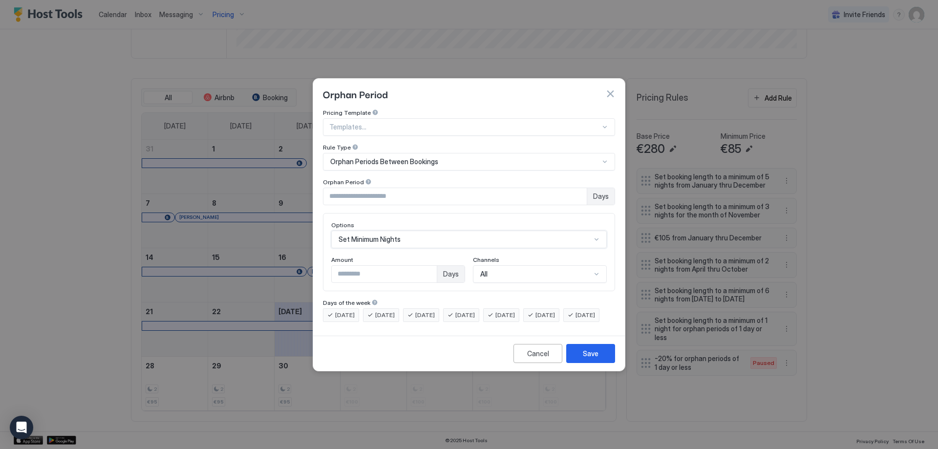
scroll to position [0, 0]
click at [440, 181] on div "Pricing Template Templates... Rule Type Orphan Periods Between Bookings Orphan …" at bounding box center [469, 215] width 292 height 213
click at [467, 89] on button "button" at bounding box center [610, 94] width 10 height 10
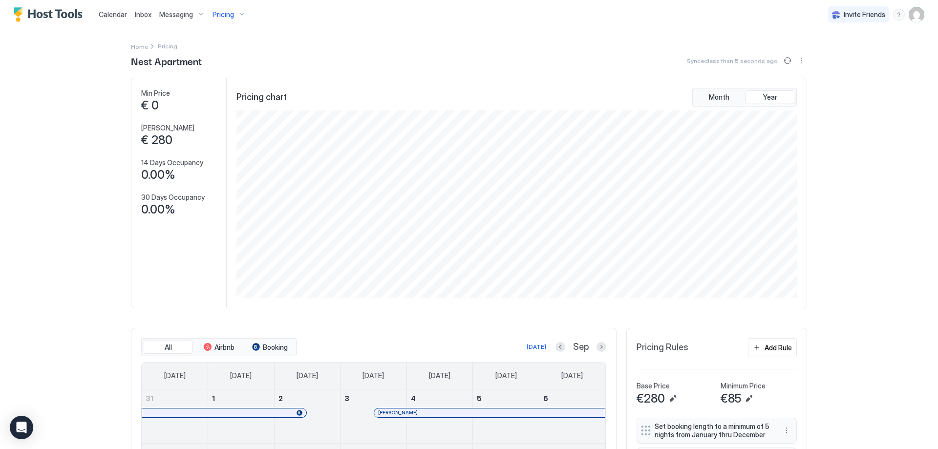
click at [222, 16] on span "Pricing" at bounding box center [222, 14] width 21 height 9
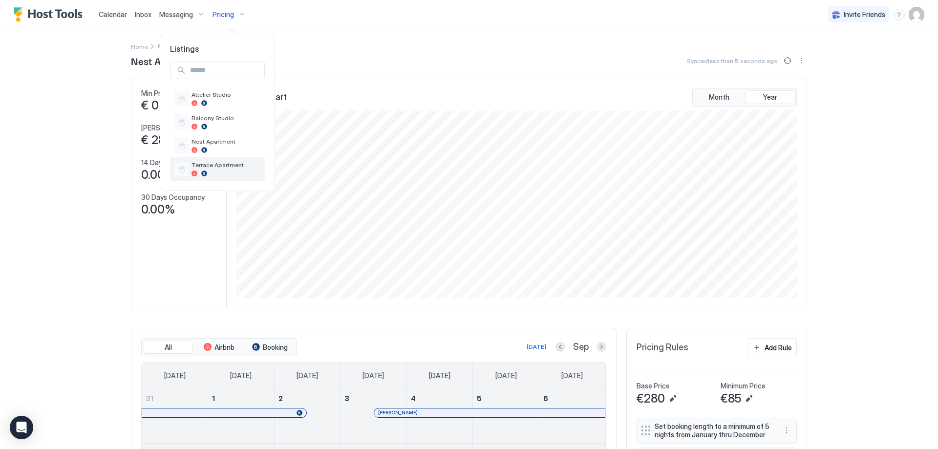
click at [215, 167] on span "Terrace Apartment" at bounding box center [225, 164] width 69 height 7
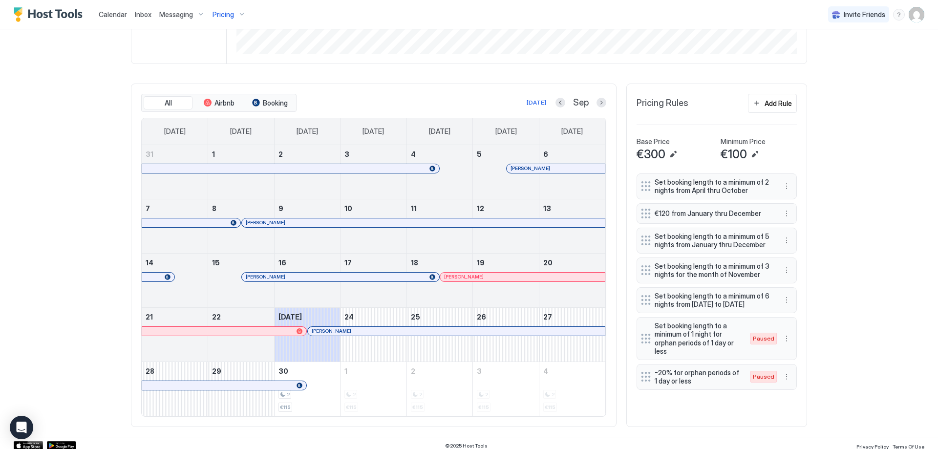
scroll to position [250, 0]
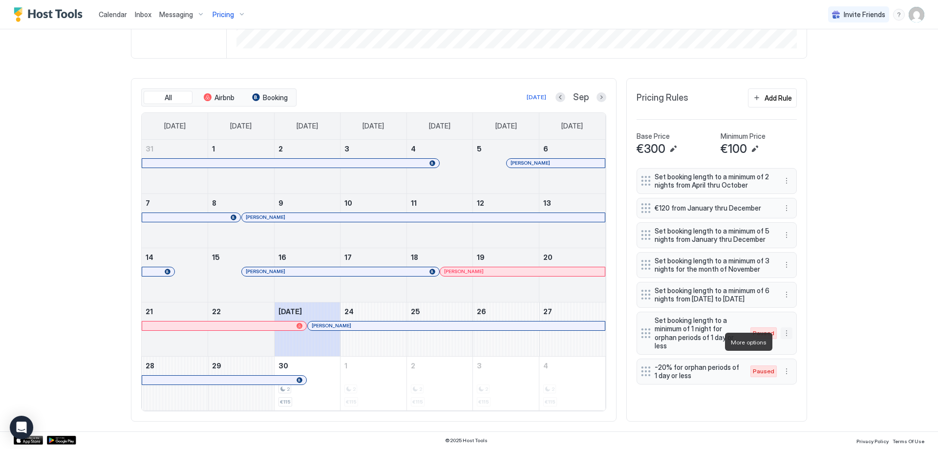
click at [467, 339] on button "More options" at bounding box center [786, 333] width 12 height 12
click at [467, 371] on span "Enable" at bounding box center [801, 370] width 19 height 7
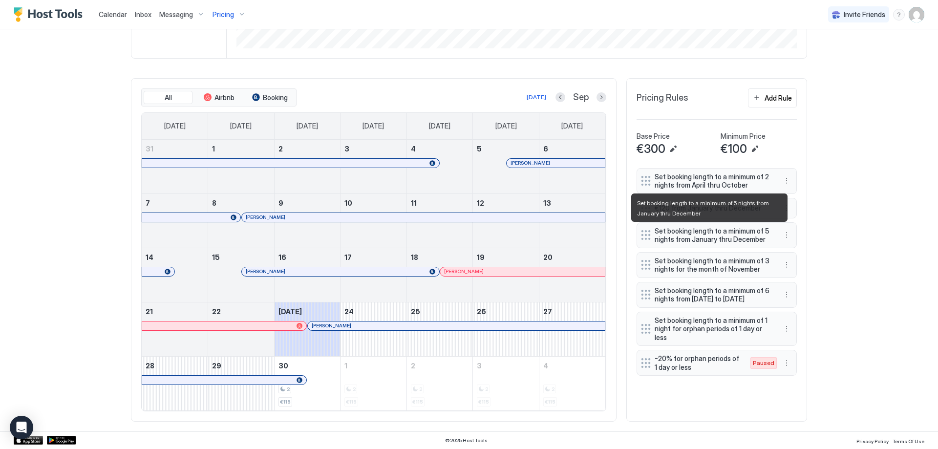
click at [467, 237] on span "Set booking length to a minimum of 5 nights from January thru December" at bounding box center [712, 235] width 116 height 17
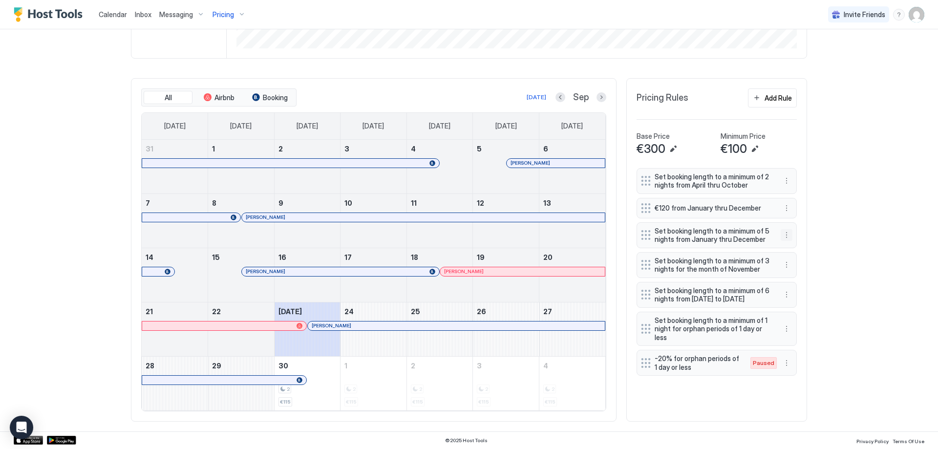
click at [467, 234] on button "More options" at bounding box center [786, 235] width 12 height 12
click at [467, 246] on div "Edit" at bounding box center [791, 248] width 21 height 7
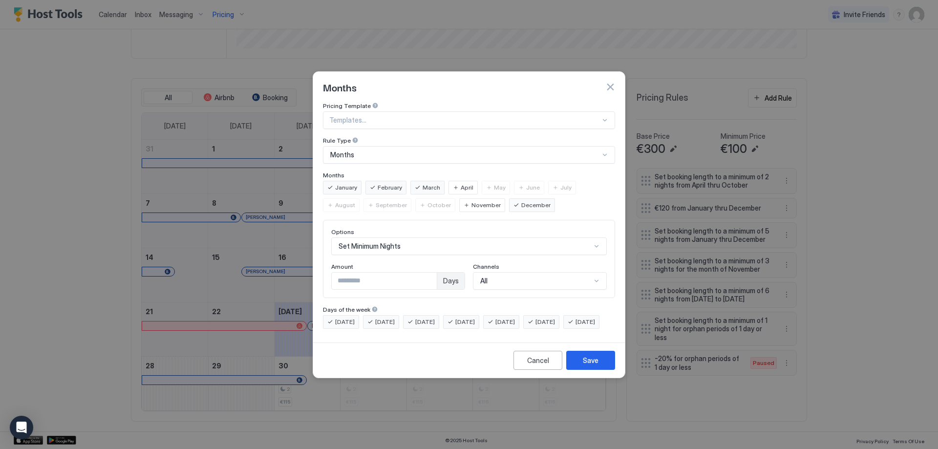
click at [467, 82] on button "button" at bounding box center [610, 87] width 10 height 10
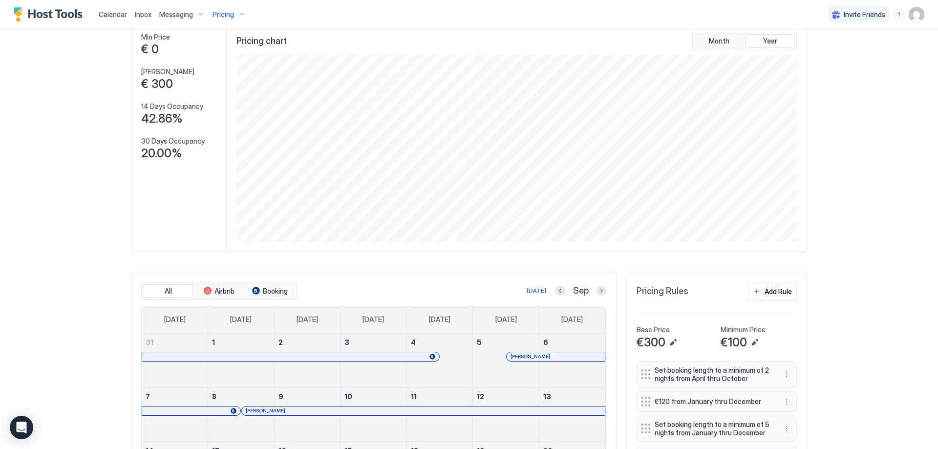
scroll to position [0, 0]
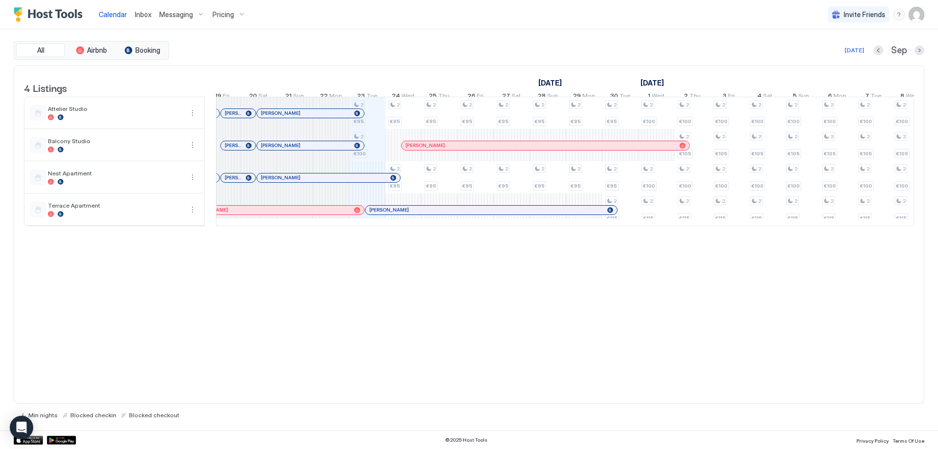
scroll to position [0, 359]
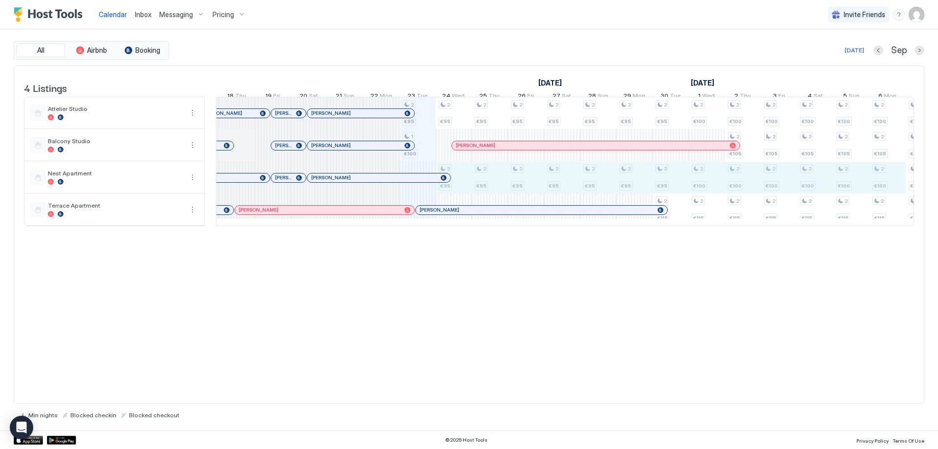
drag, startPoint x: 458, startPoint y: 179, endPoint x: 873, endPoint y: 189, distance: 414.8
click at [873, 189] on div "2 €95 1 €100 2 €95 2 €95 2 €95 2 €95 2 €95 2 €95 2 €95 2 €95 2 €95 2 €95 2 €95 …" at bounding box center [923, 161] width 2132 height 128
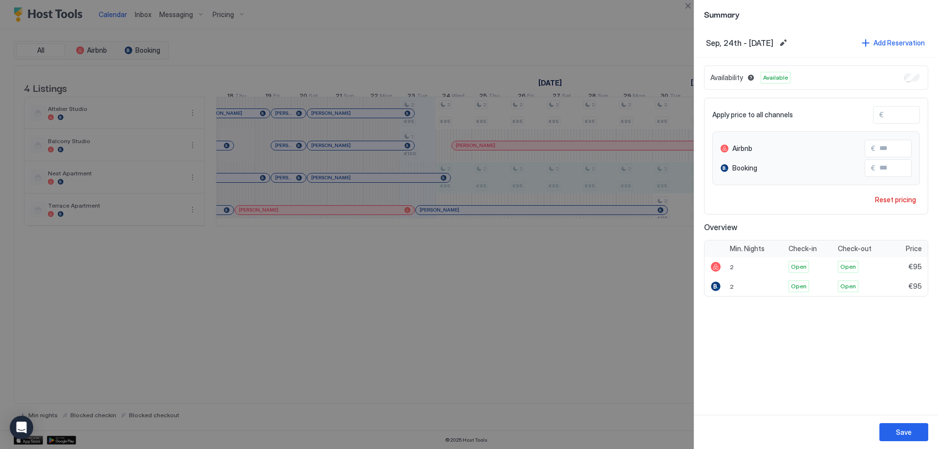
click at [900, 119] on div "Apply price to all channels € ** Airbnb € ** Booking € ** Reset pricing" at bounding box center [816, 156] width 224 height 117
drag, startPoint x: 899, startPoint y: 118, endPoint x: 864, endPoint y: 117, distance: 35.2
click at [866, 116] on div "Apply price to all channels € **" at bounding box center [816, 115] width 208 height 18
type input "*"
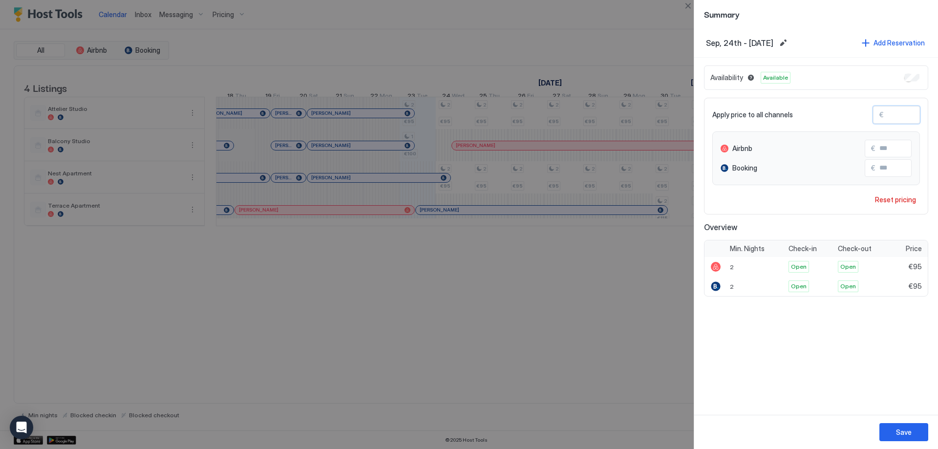
type input "*"
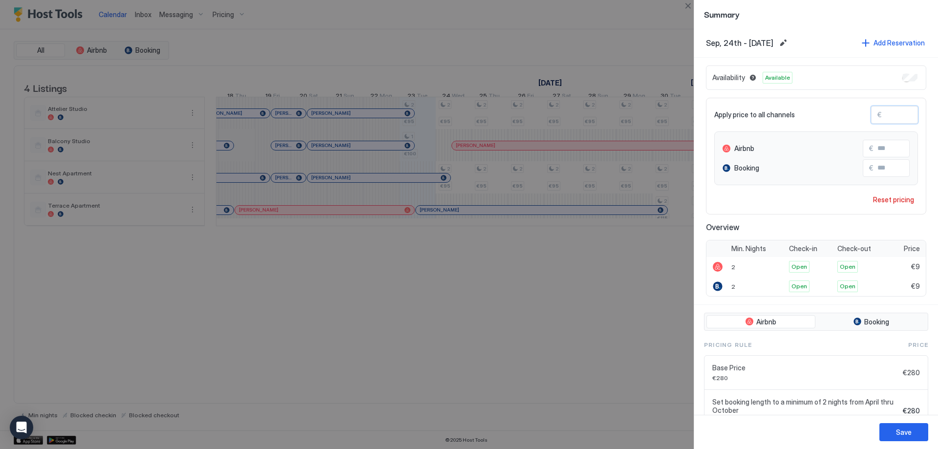
type input "**"
click at [914, 436] on button "Save" at bounding box center [903, 432] width 49 height 18
